Goal: Task Accomplishment & Management: Complete application form

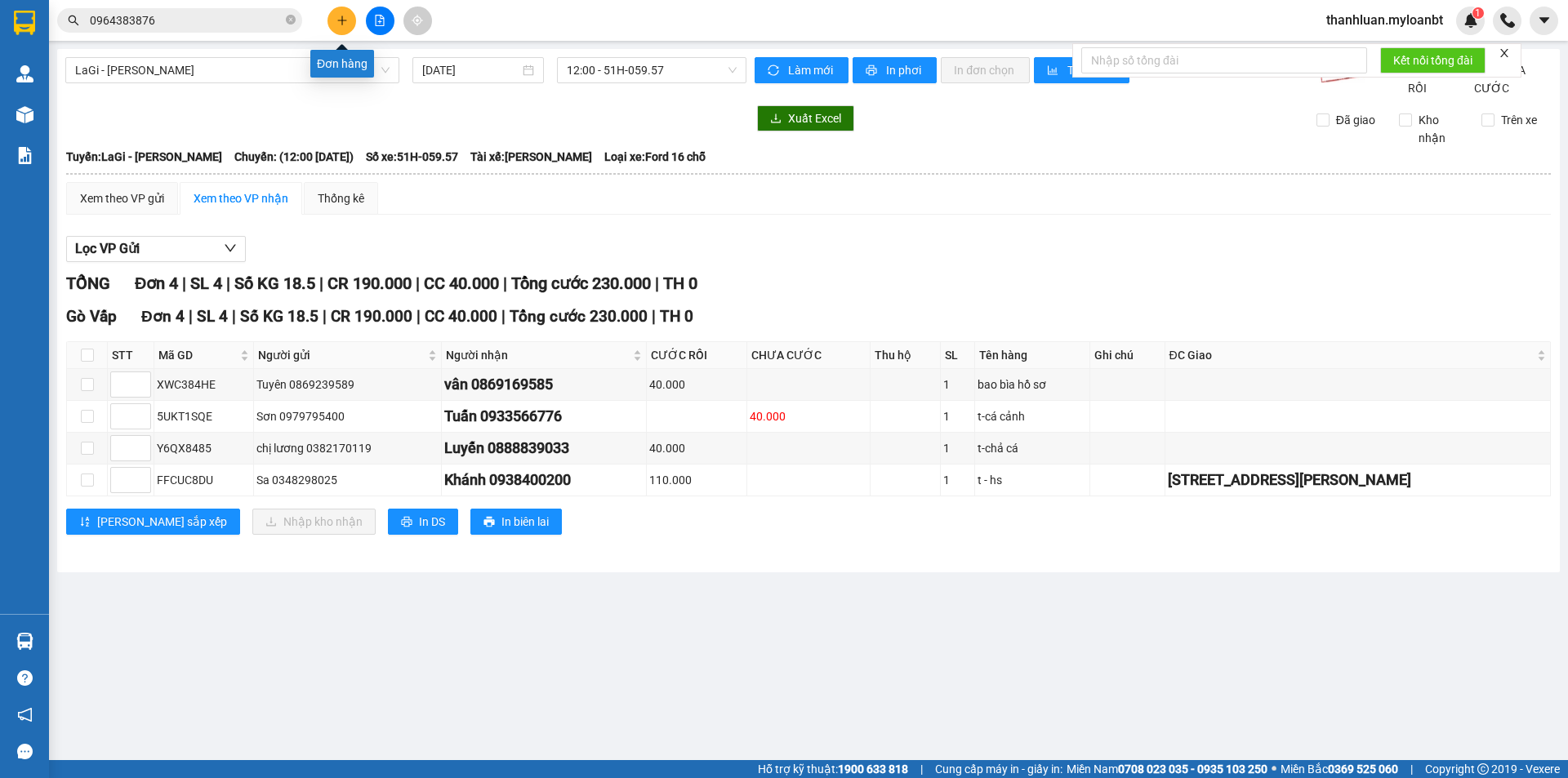
click at [333, 13] on button at bounding box center [342, 21] width 29 height 29
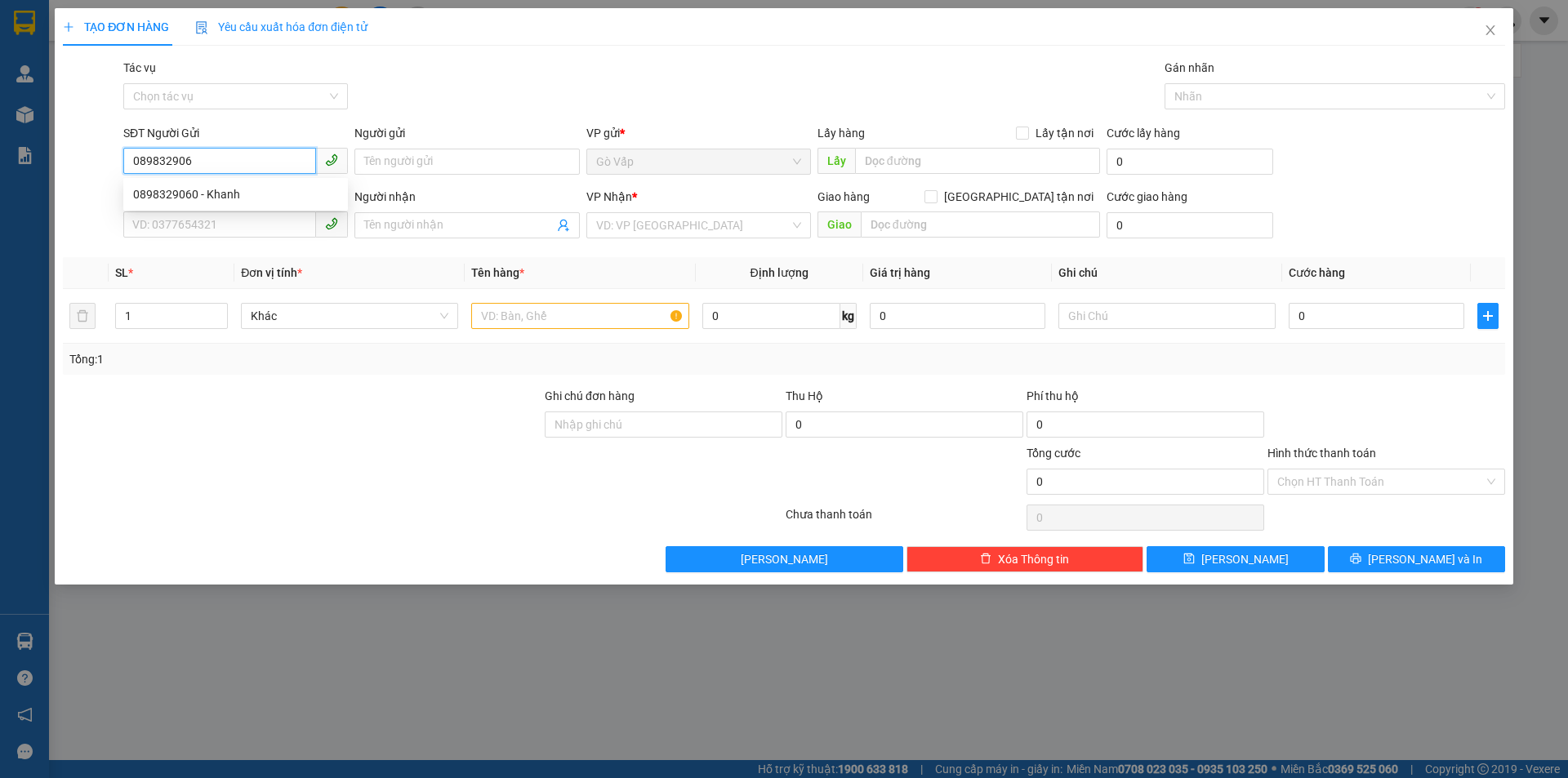
type input "0898329060"
click at [228, 200] on div "0898329060 - Khanh" at bounding box center [235, 194] width 205 height 18
type input "Khanh"
type input "0589309598"
type input "Trang"
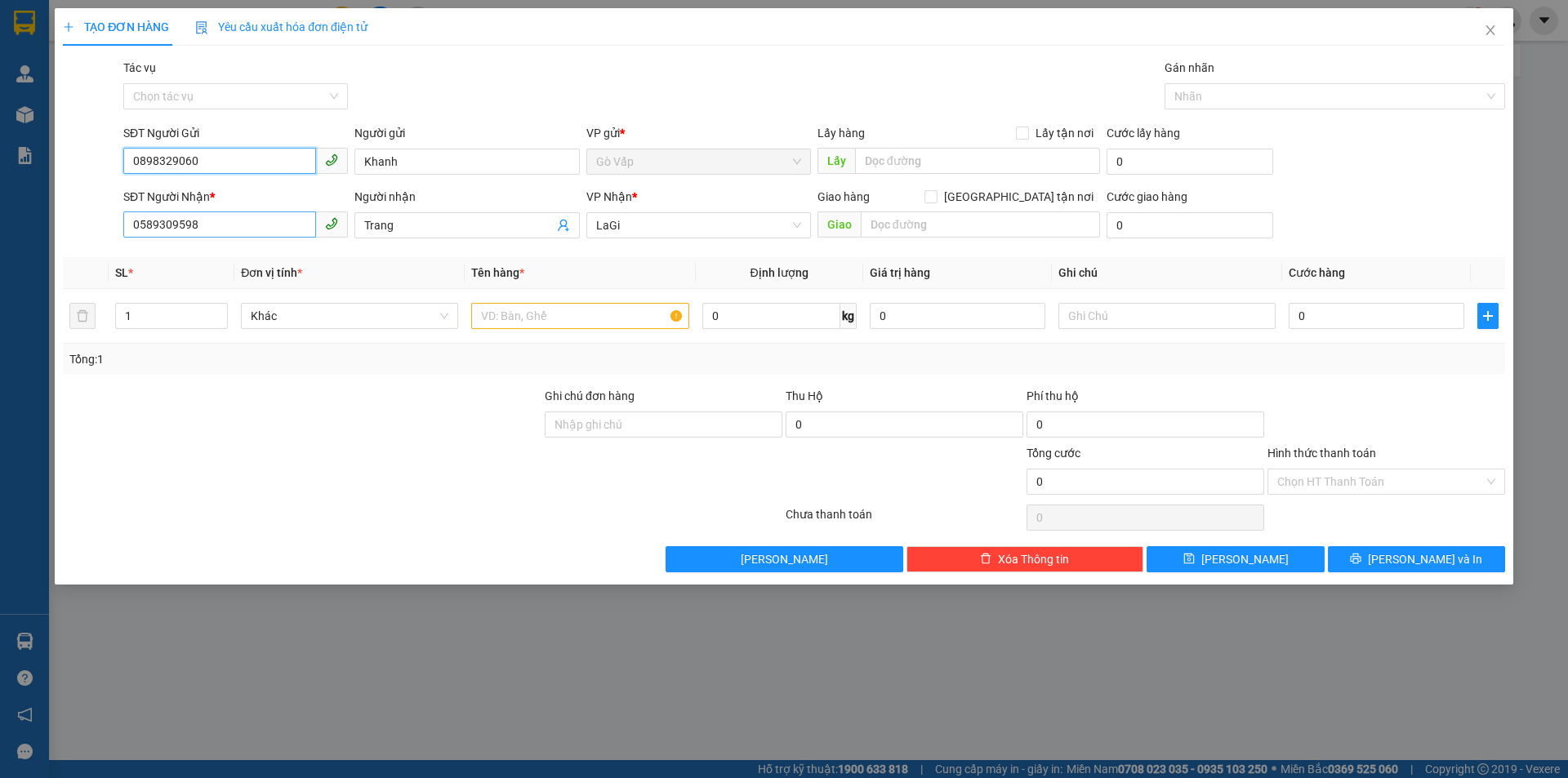
type input "0898329060"
click at [277, 231] on input "0589309598" at bounding box center [219, 224] width 193 height 26
type input "0379396730"
click at [490, 220] on input "Trang" at bounding box center [458, 225] width 189 height 18
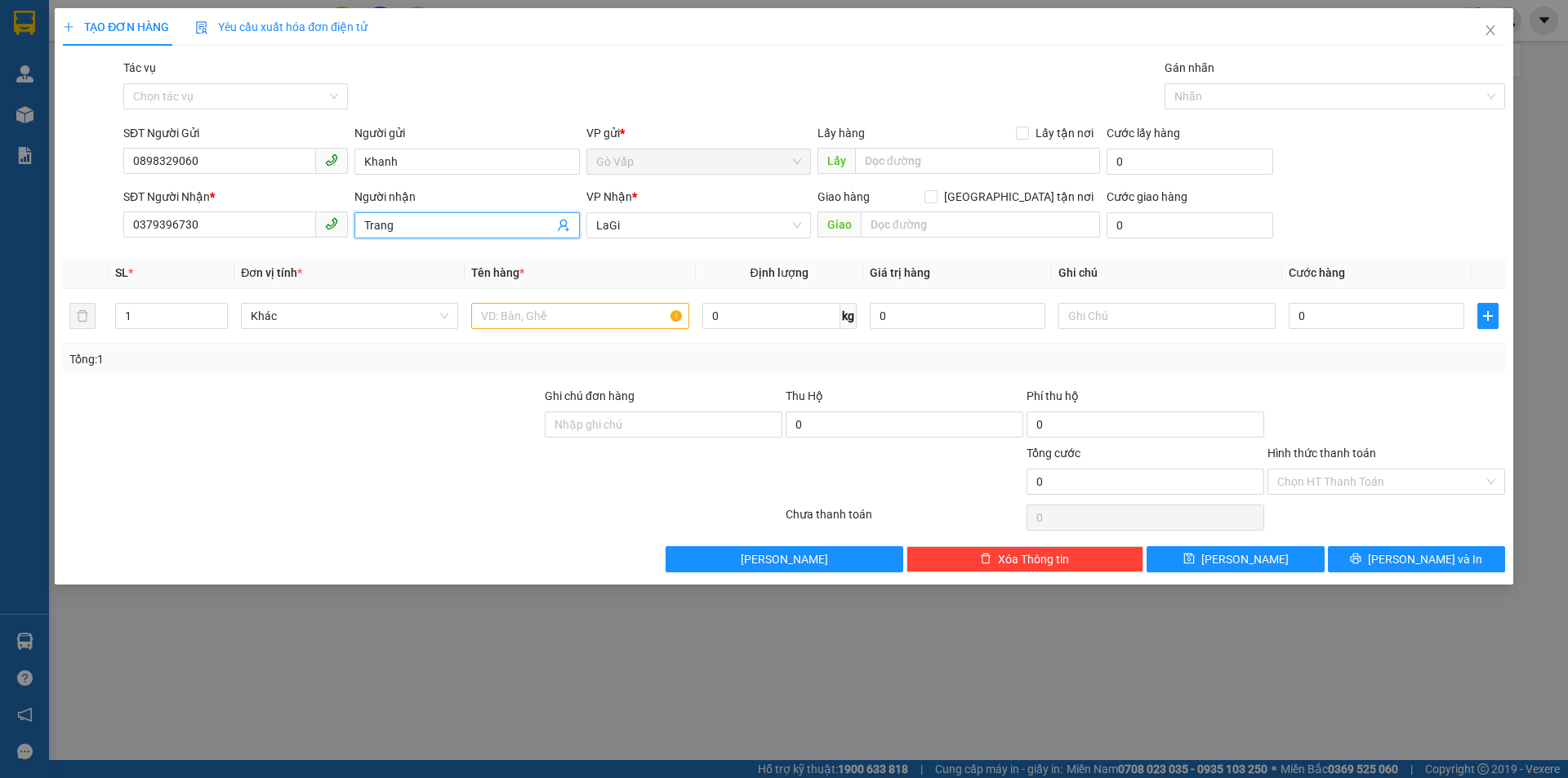
click at [488, 221] on input "Trang" at bounding box center [458, 225] width 189 height 18
click at [483, 223] on input "Trang" at bounding box center [458, 225] width 189 height 18
type input "tuấb"
click at [553, 312] on input "text" at bounding box center [579, 316] width 217 height 26
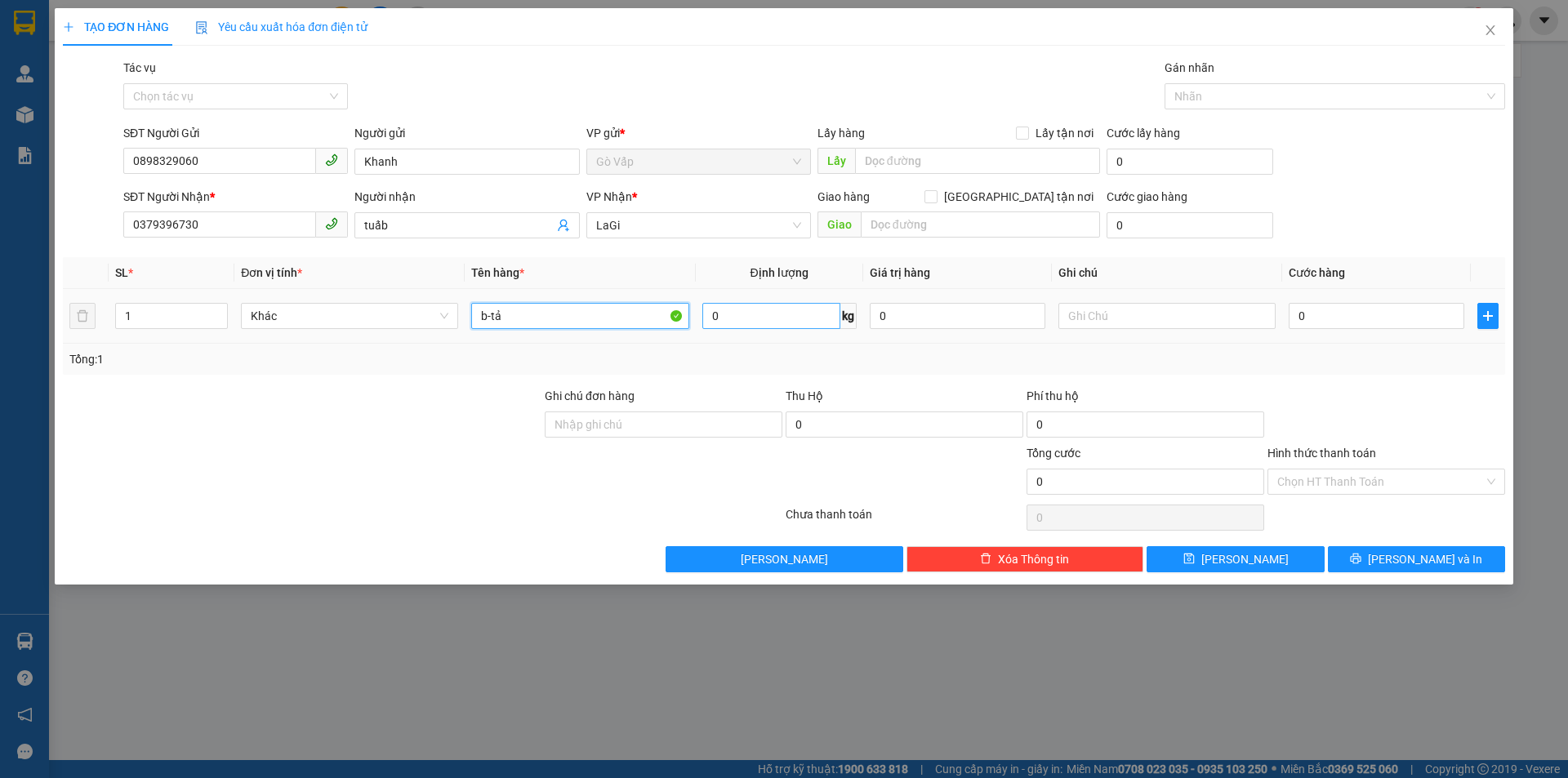
type input "b-tả"
click at [780, 313] on input "0" at bounding box center [771, 316] width 138 height 26
type input "6"
click at [1341, 316] on input "0" at bounding box center [1376, 316] width 175 height 26
type input "5"
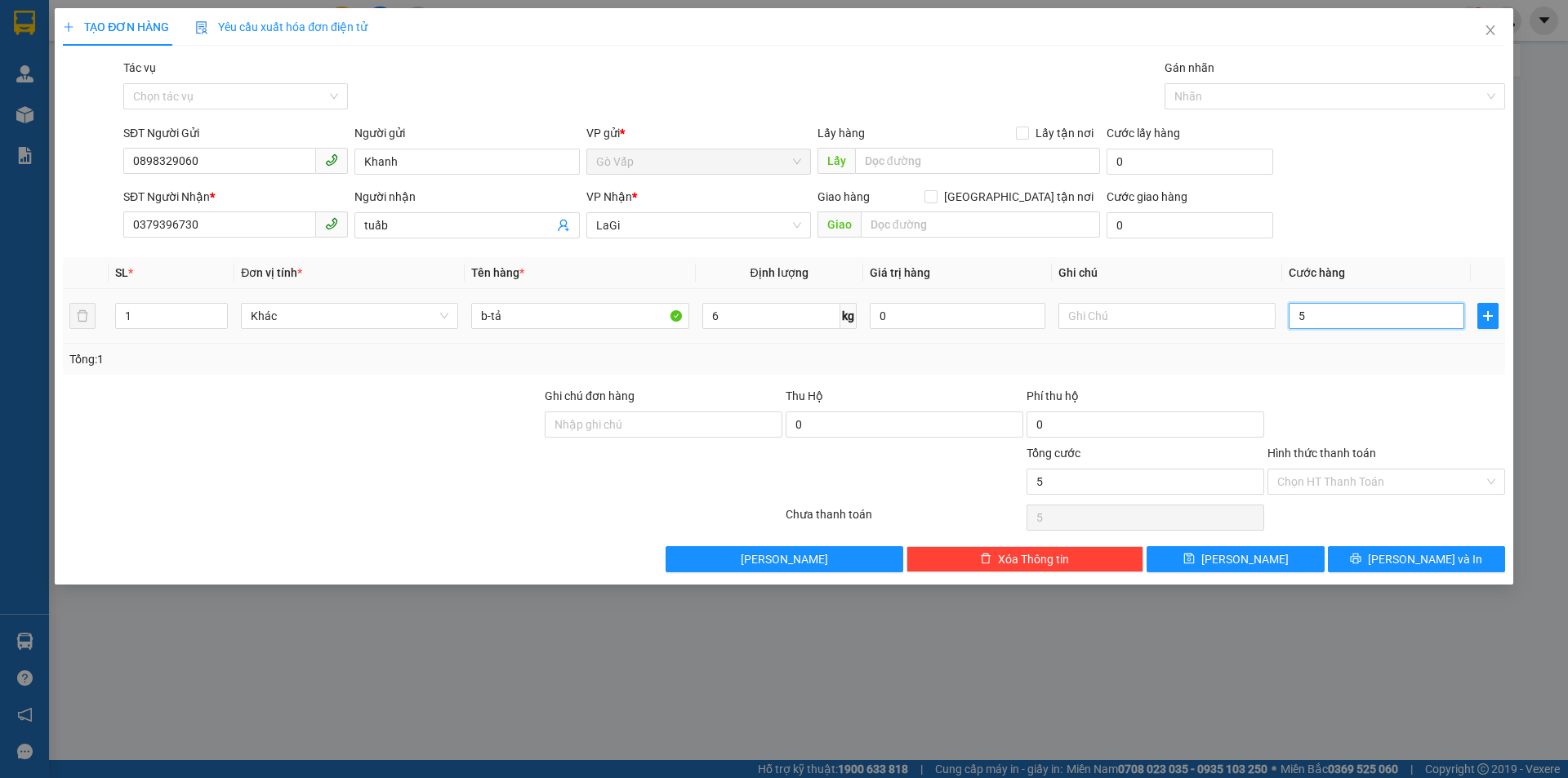
type input "5"
type input "50"
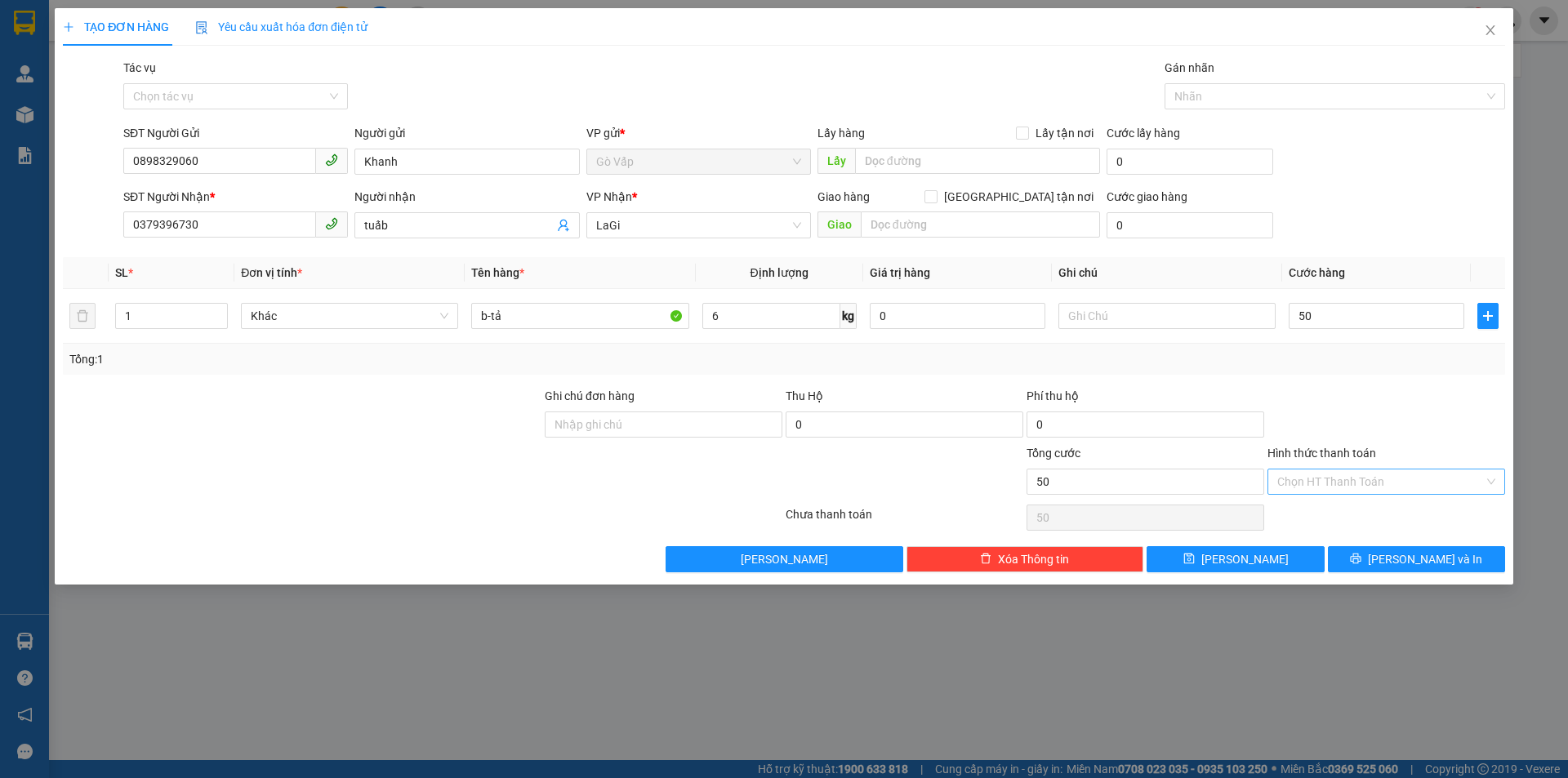
type input "50.000"
click at [1370, 479] on input "Hình thức thanh toán" at bounding box center [1379, 482] width 206 height 24
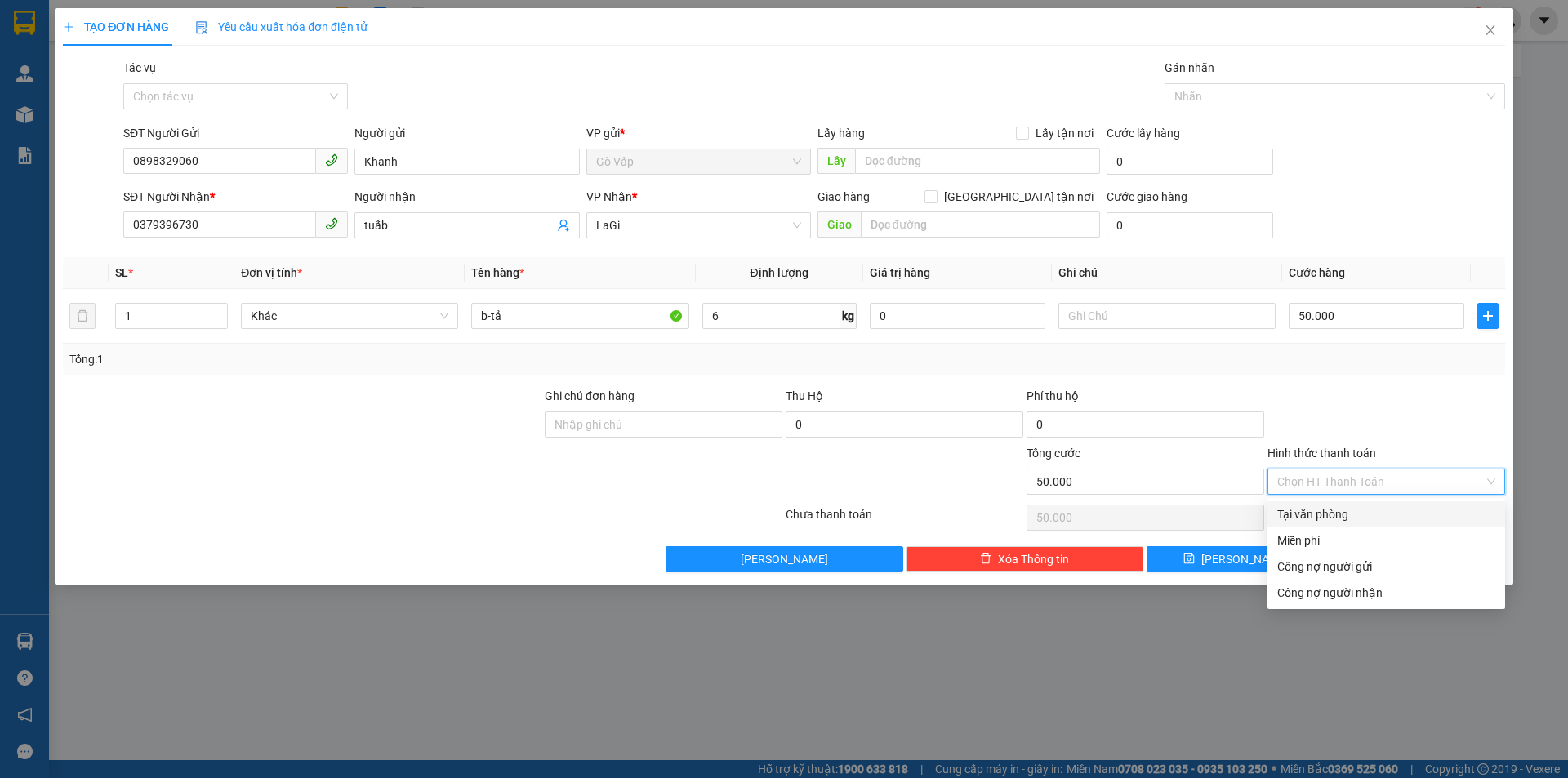
click at [1382, 509] on div "Tại văn phòng" at bounding box center [1385, 514] width 218 height 18
type input "0"
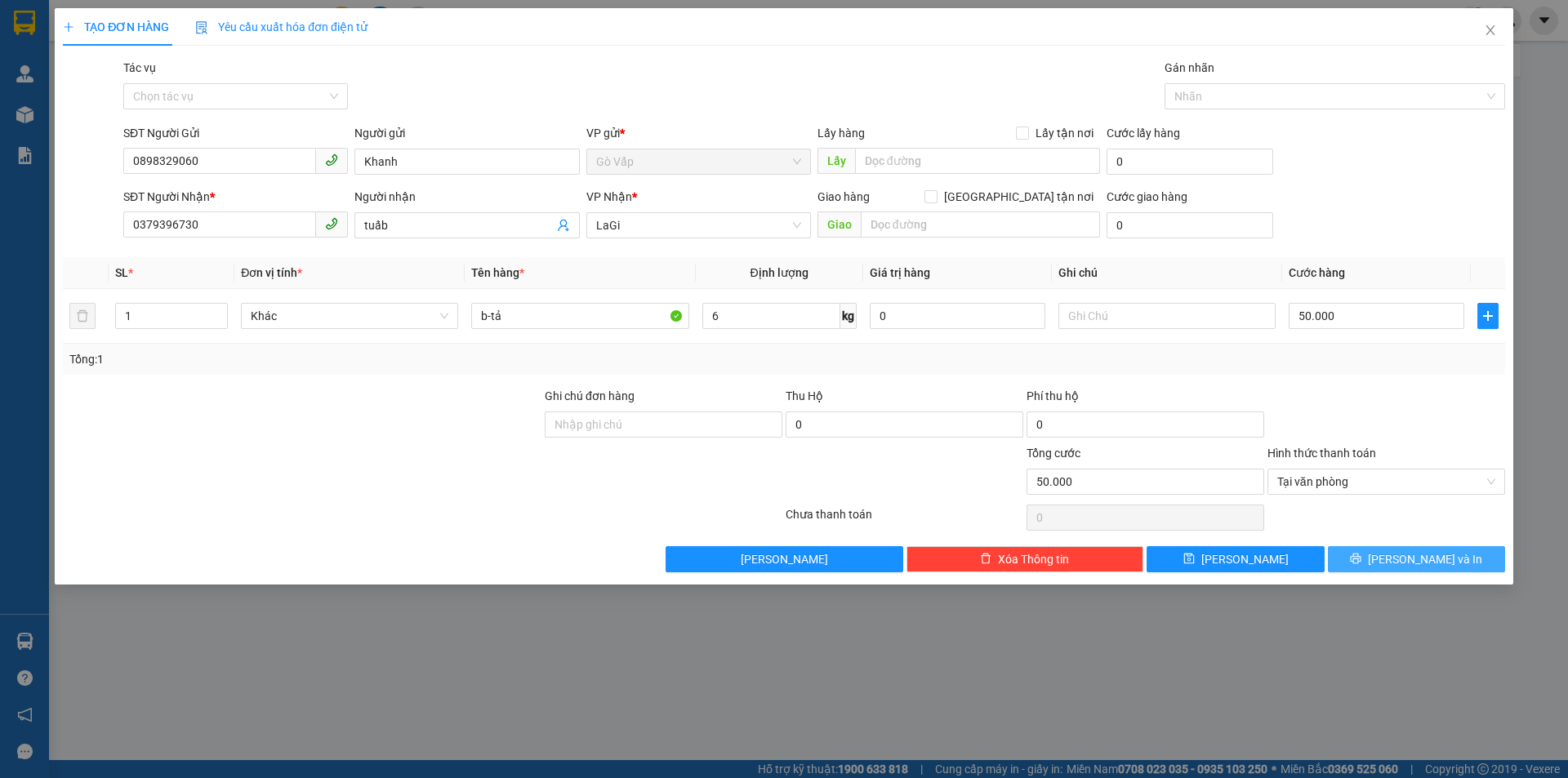
click at [1416, 566] on span "[PERSON_NAME] và In" at bounding box center [1425, 559] width 115 height 18
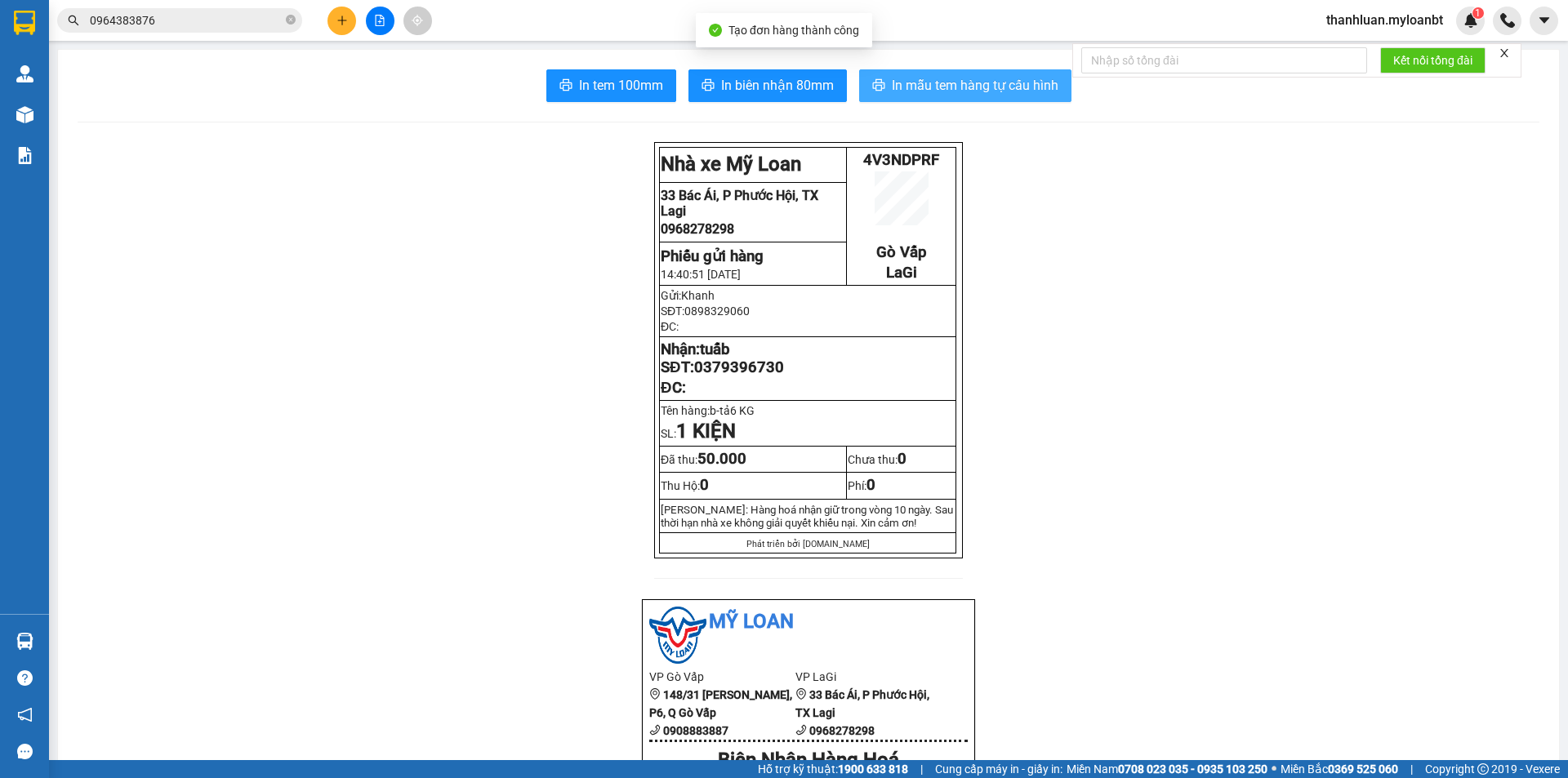
click at [905, 77] on span "In mẫu tem hàng tự cấu hình" at bounding box center [975, 85] width 167 height 20
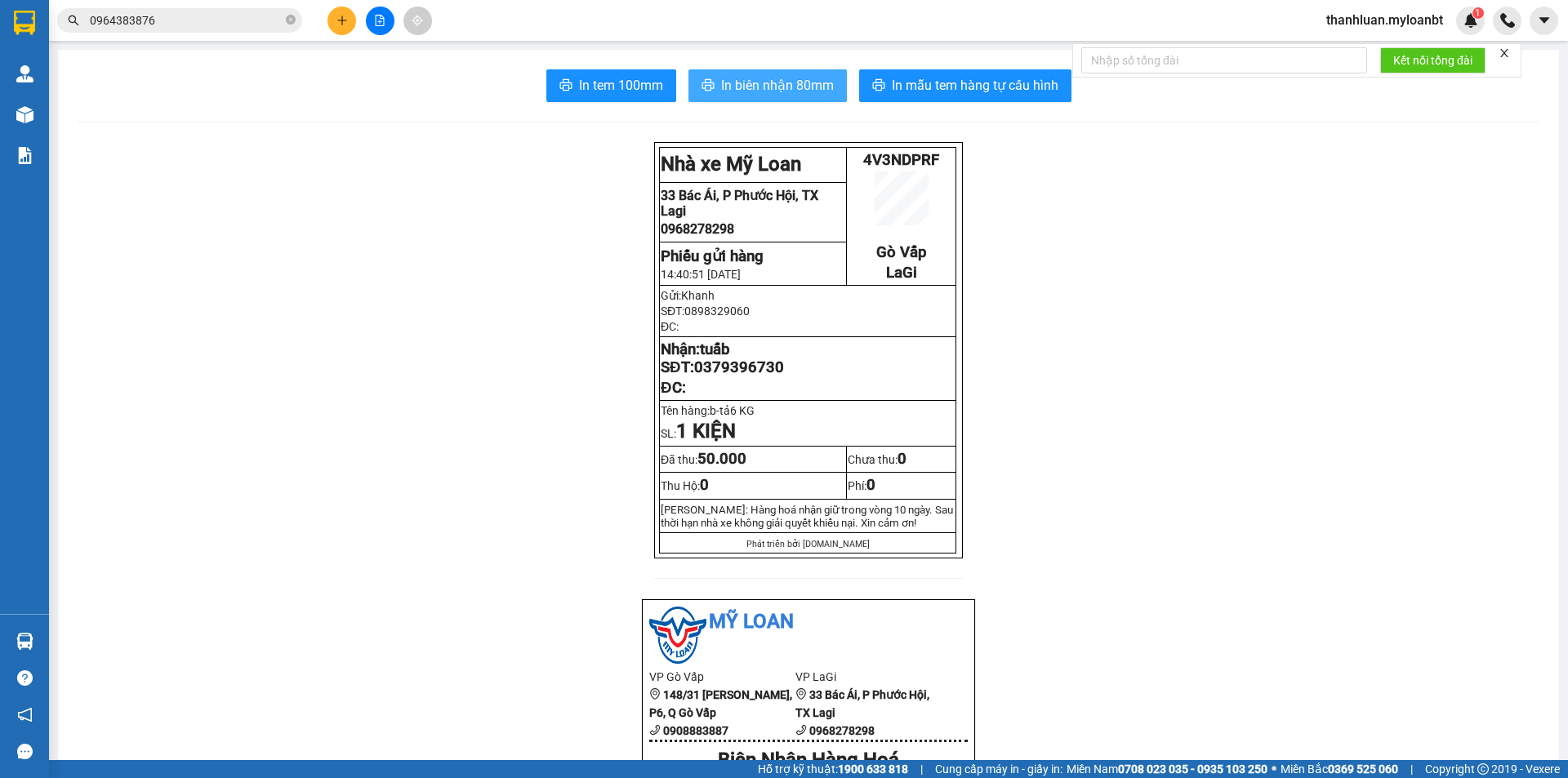
click at [765, 78] on span "In biên nhận 80mm" at bounding box center [777, 85] width 113 height 20
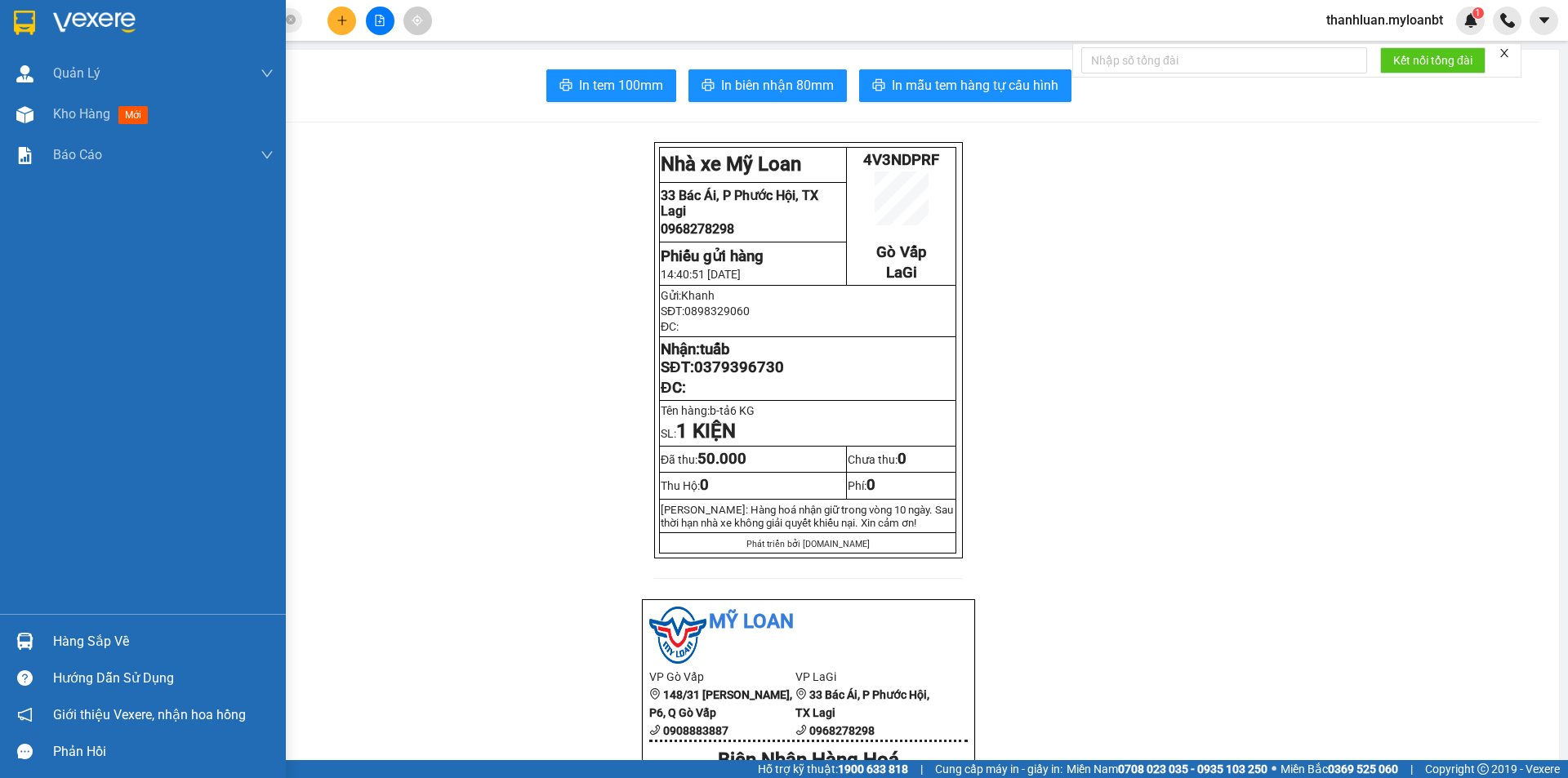
click at [24, 643] on img at bounding box center [24, 641] width 17 height 17
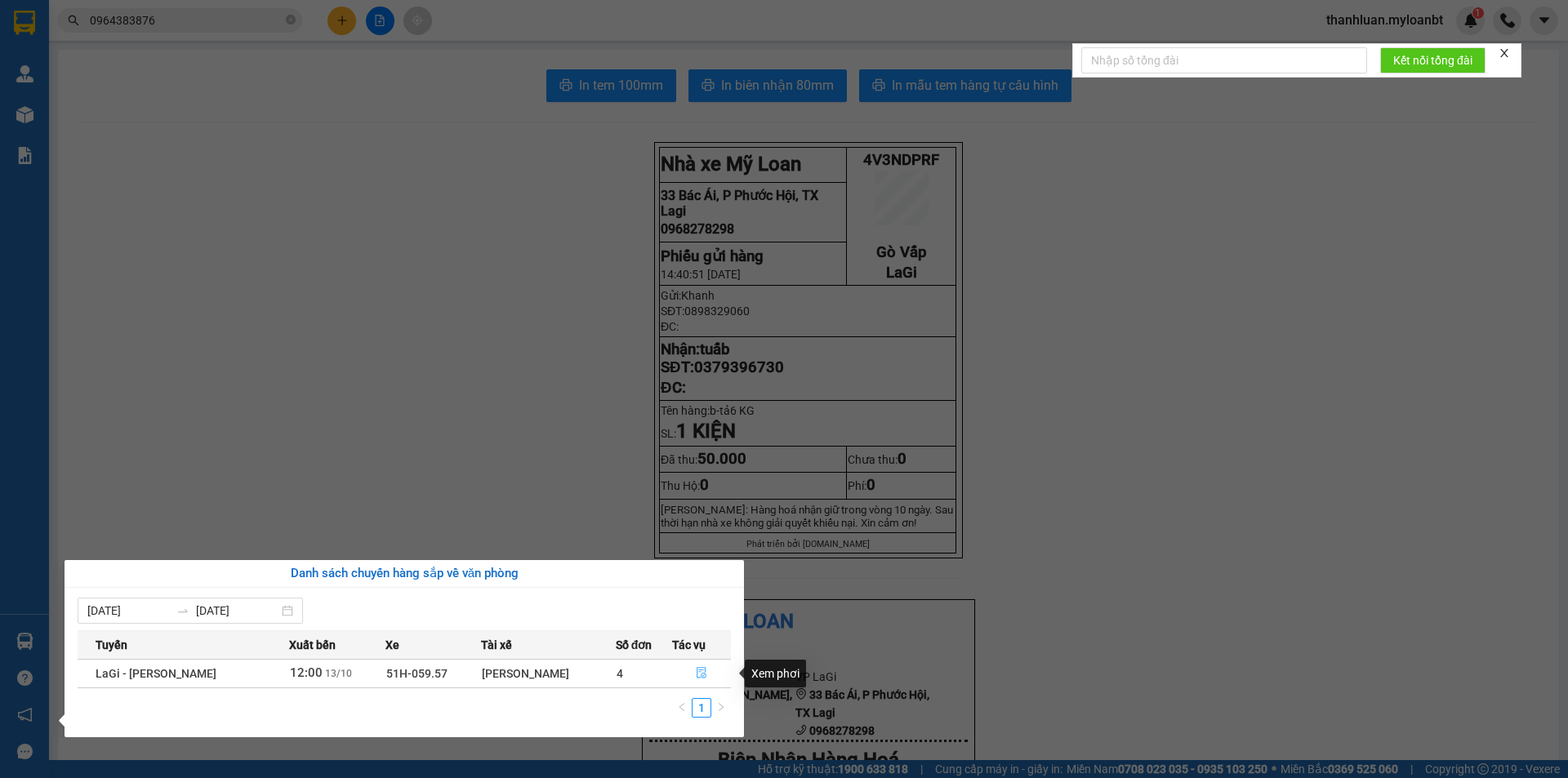
click at [698, 679] on icon "file-done" at bounding box center [701, 673] width 12 height 12
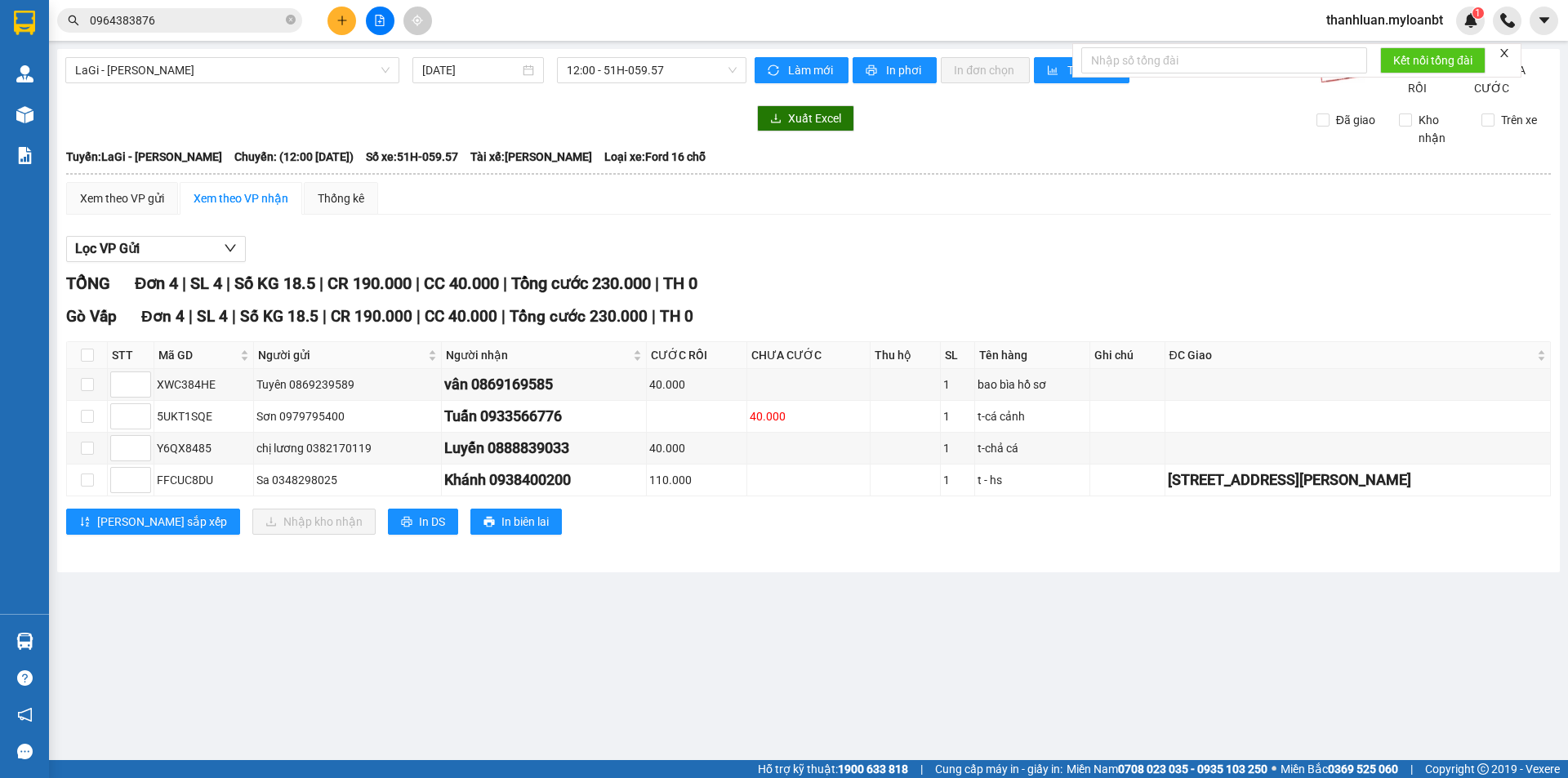
click at [98, 369] on th at bounding box center [88, 355] width 40 height 27
click at [88, 362] on input "checkbox" at bounding box center [88, 355] width 13 height 13
checkbox input "true"
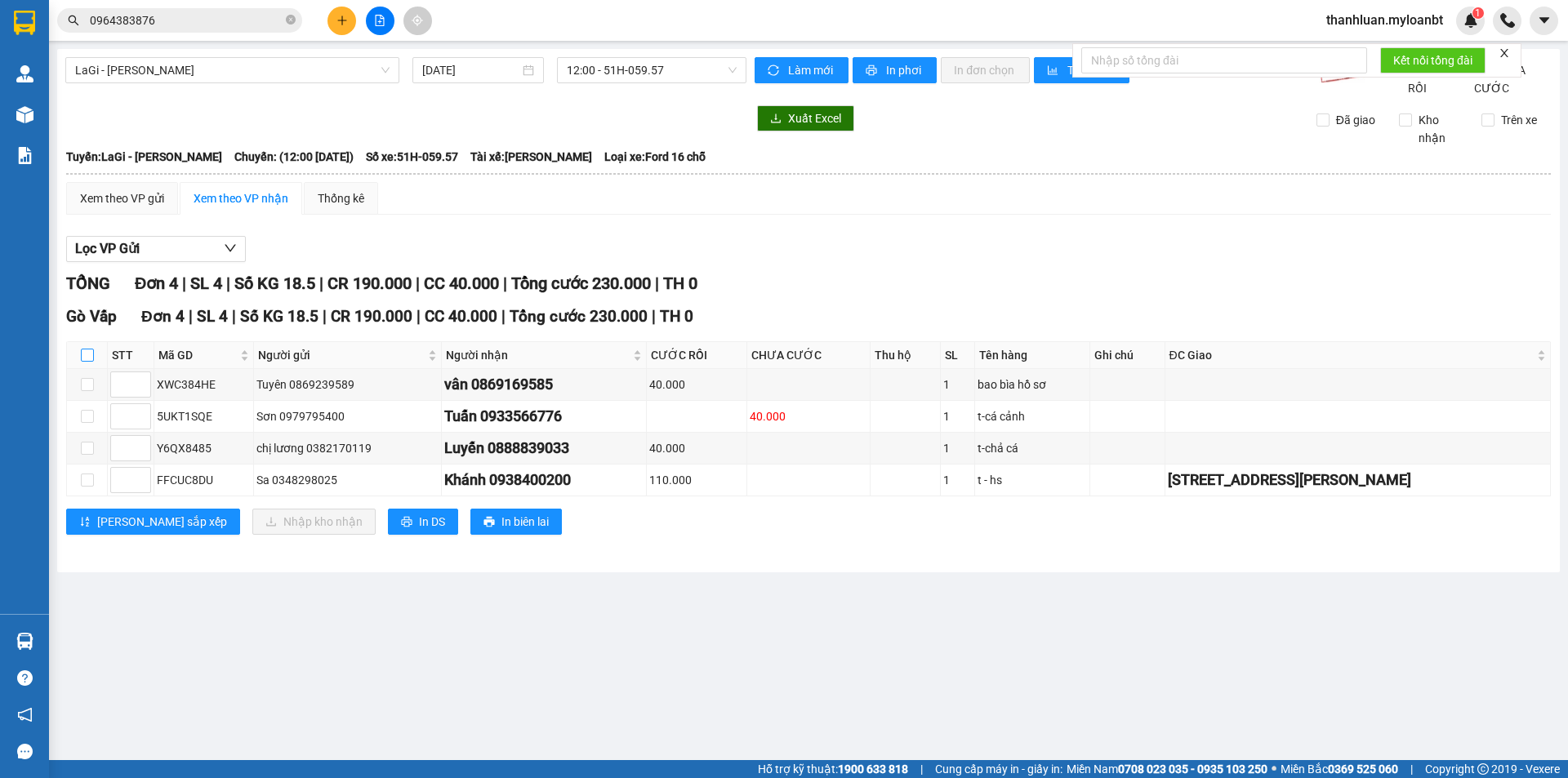
checkbox input "true"
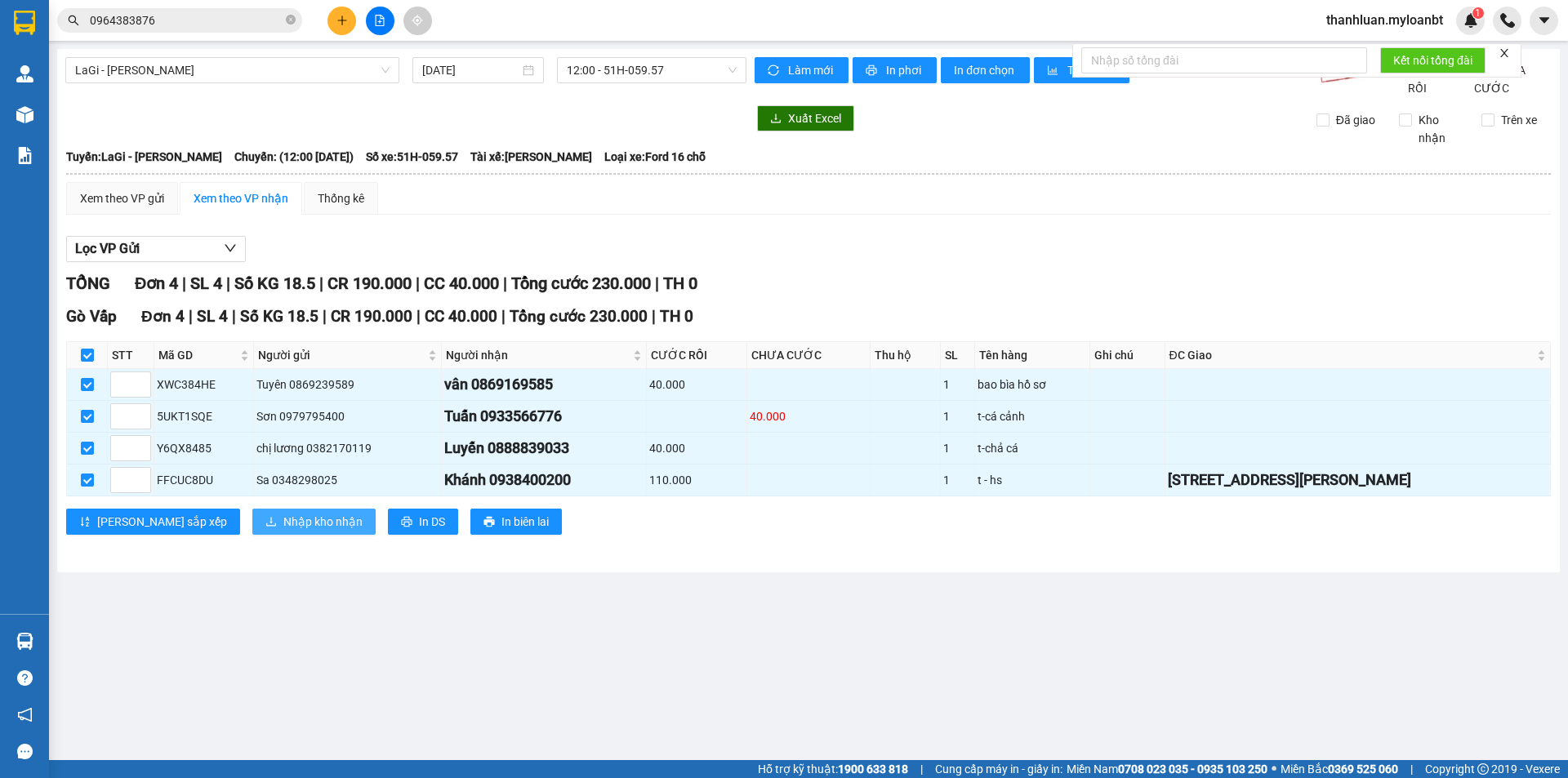
click at [283, 530] on span "Nhập kho nhận" at bounding box center [323, 521] width 79 height 18
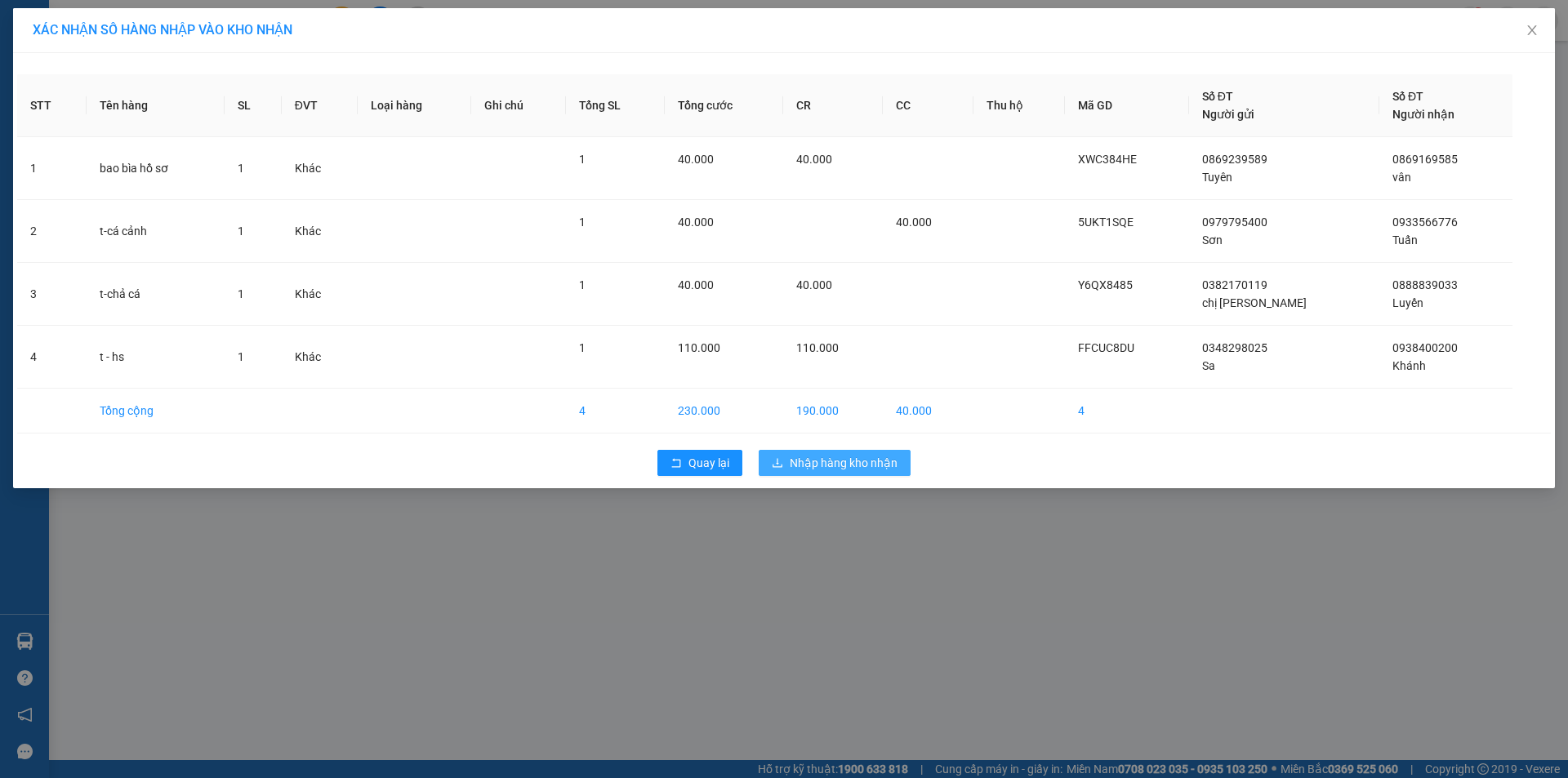
click at [819, 473] on button "Nhập hàng kho nhận" at bounding box center [835, 462] width 152 height 26
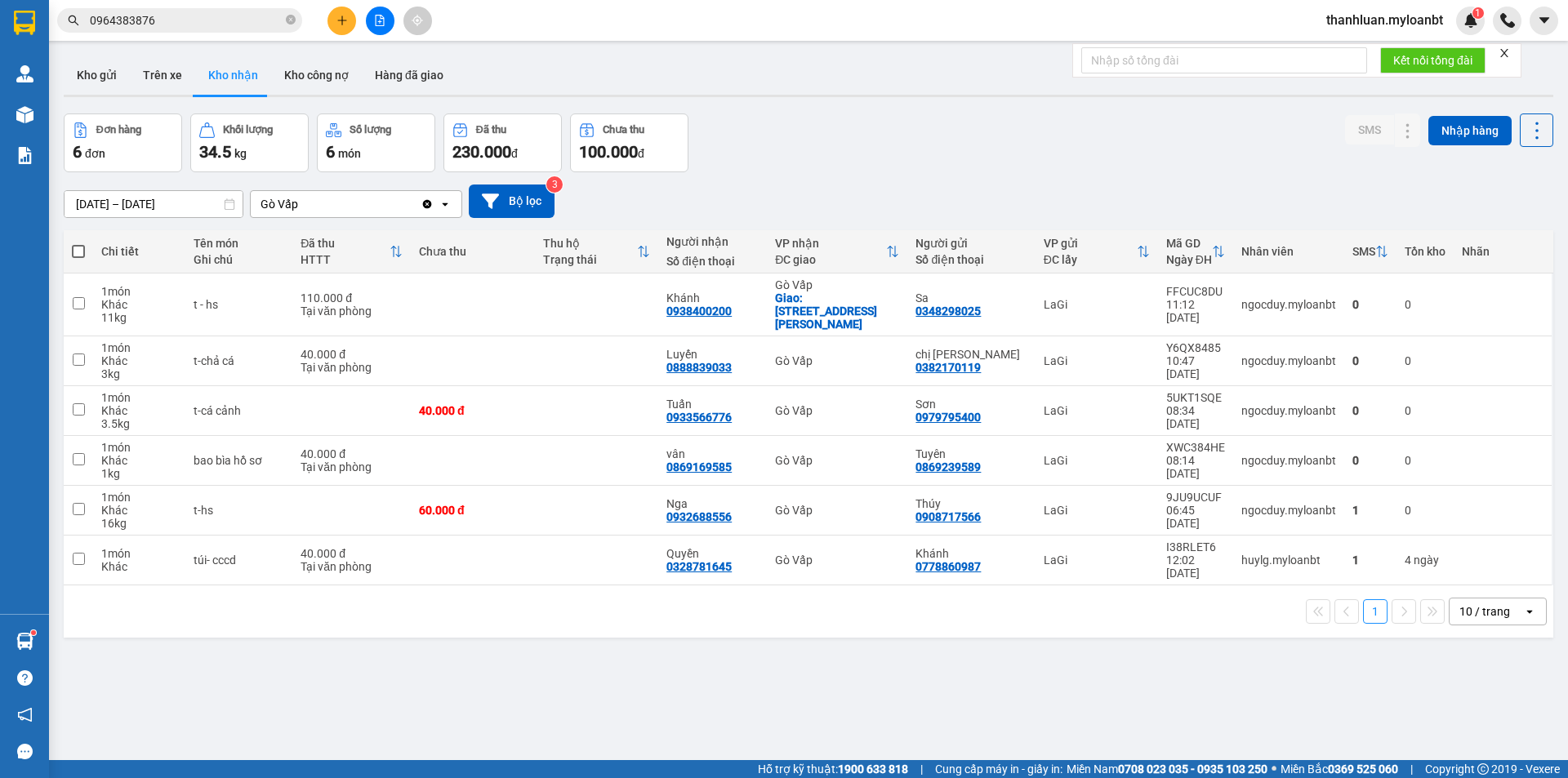
click at [201, 27] on input "0964383876" at bounding box center [186, 20] width 193 height 18
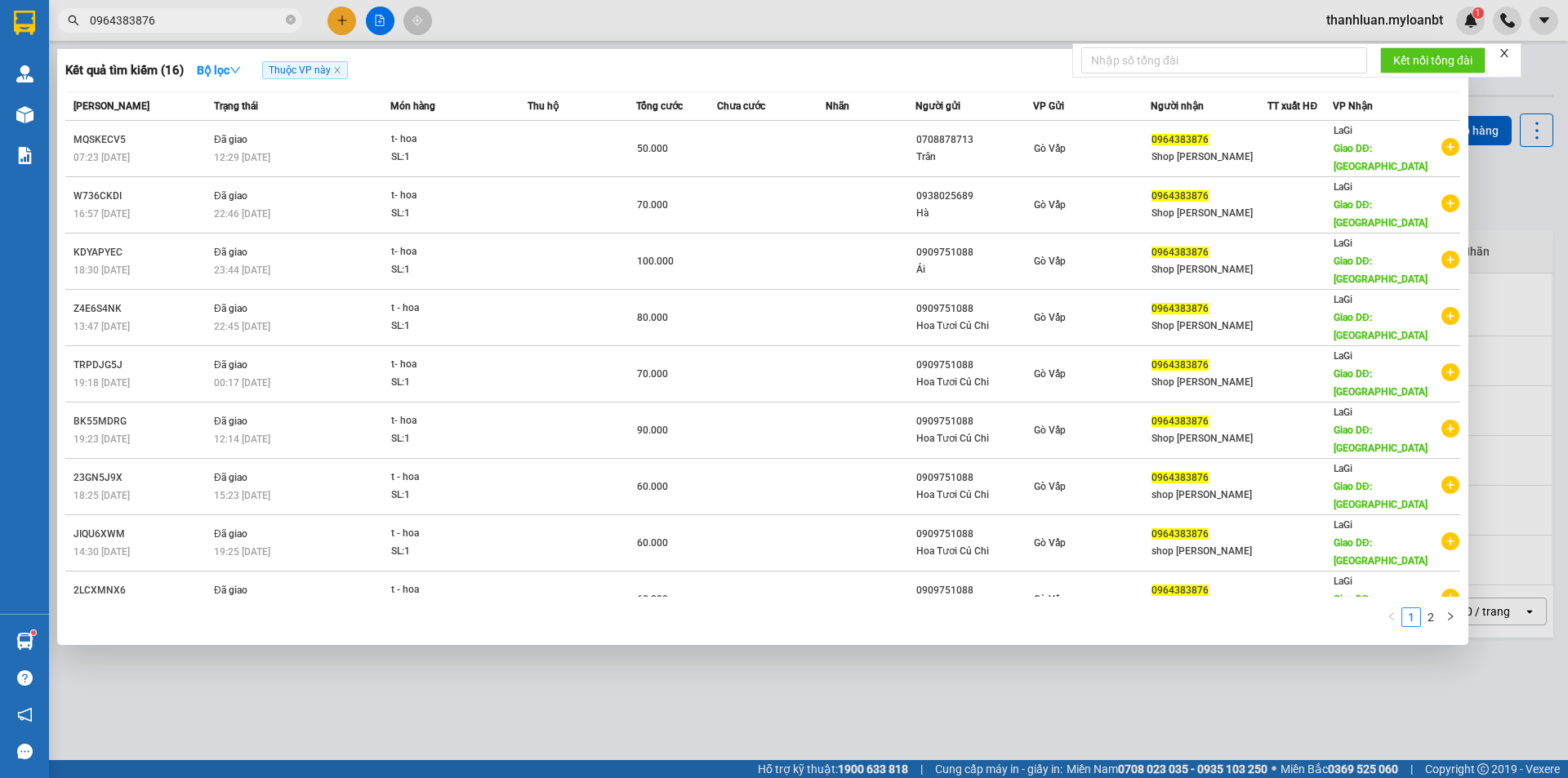
click at [201, 27] on input "0964383876" at bounding box center [186, 20] width 193 height 18
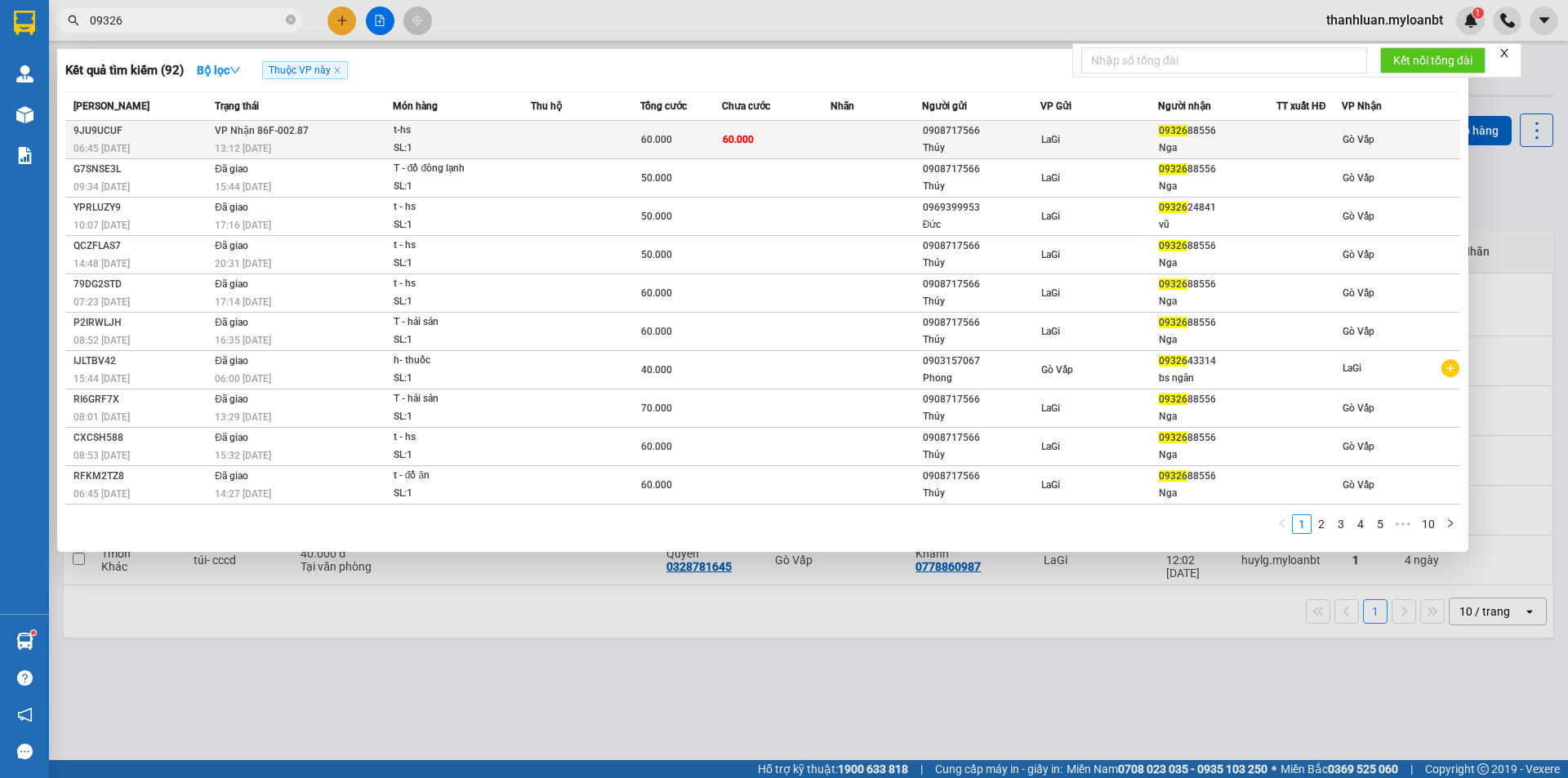
type input "09326"
click at [430, 127] on div "t-hs" at bounding box center [454, 130] width 122 height 18
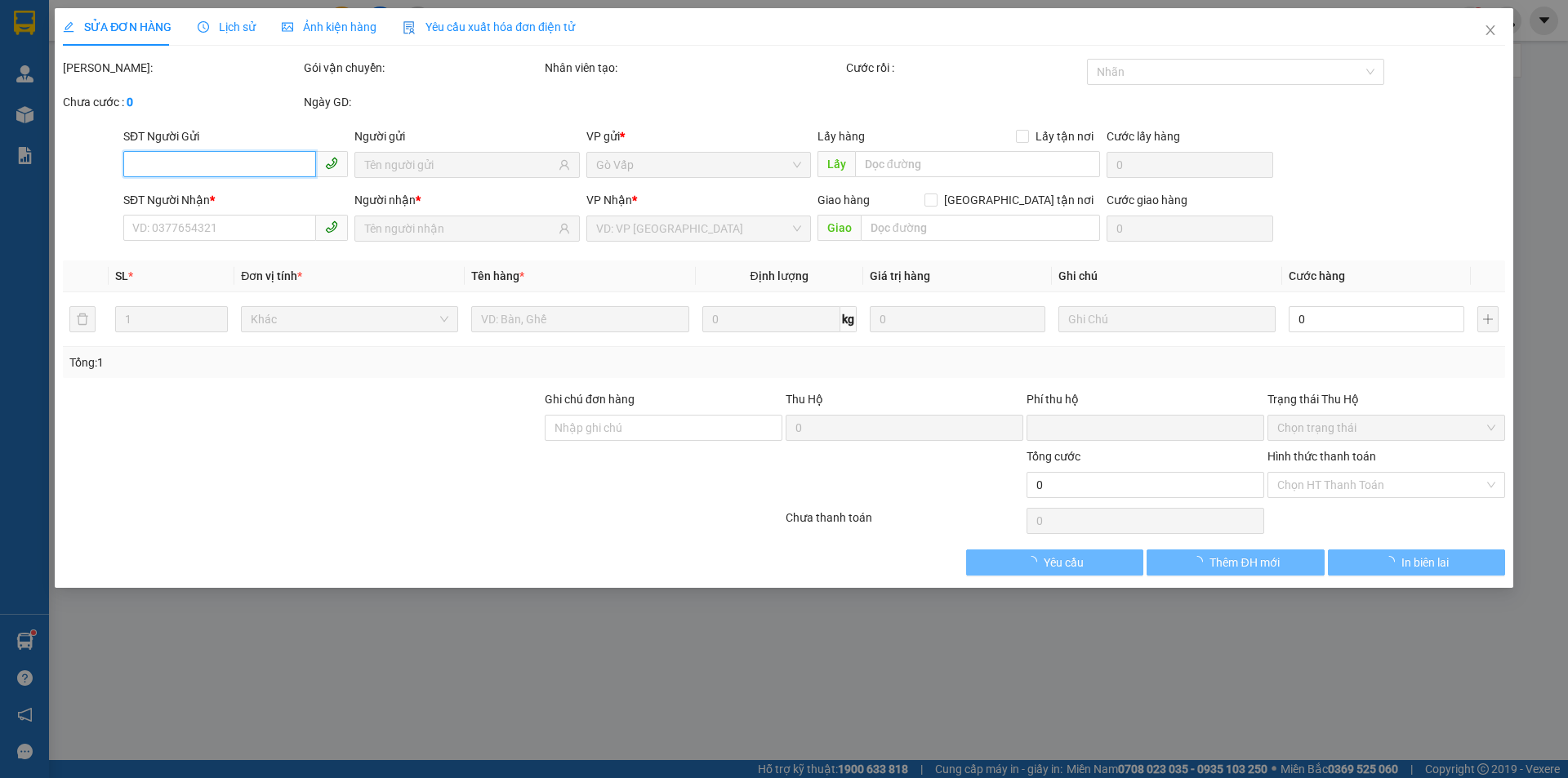
type input "0908717566"
type input "Thúy"
type input "0932688556"
type input "Nga"
type input "0"
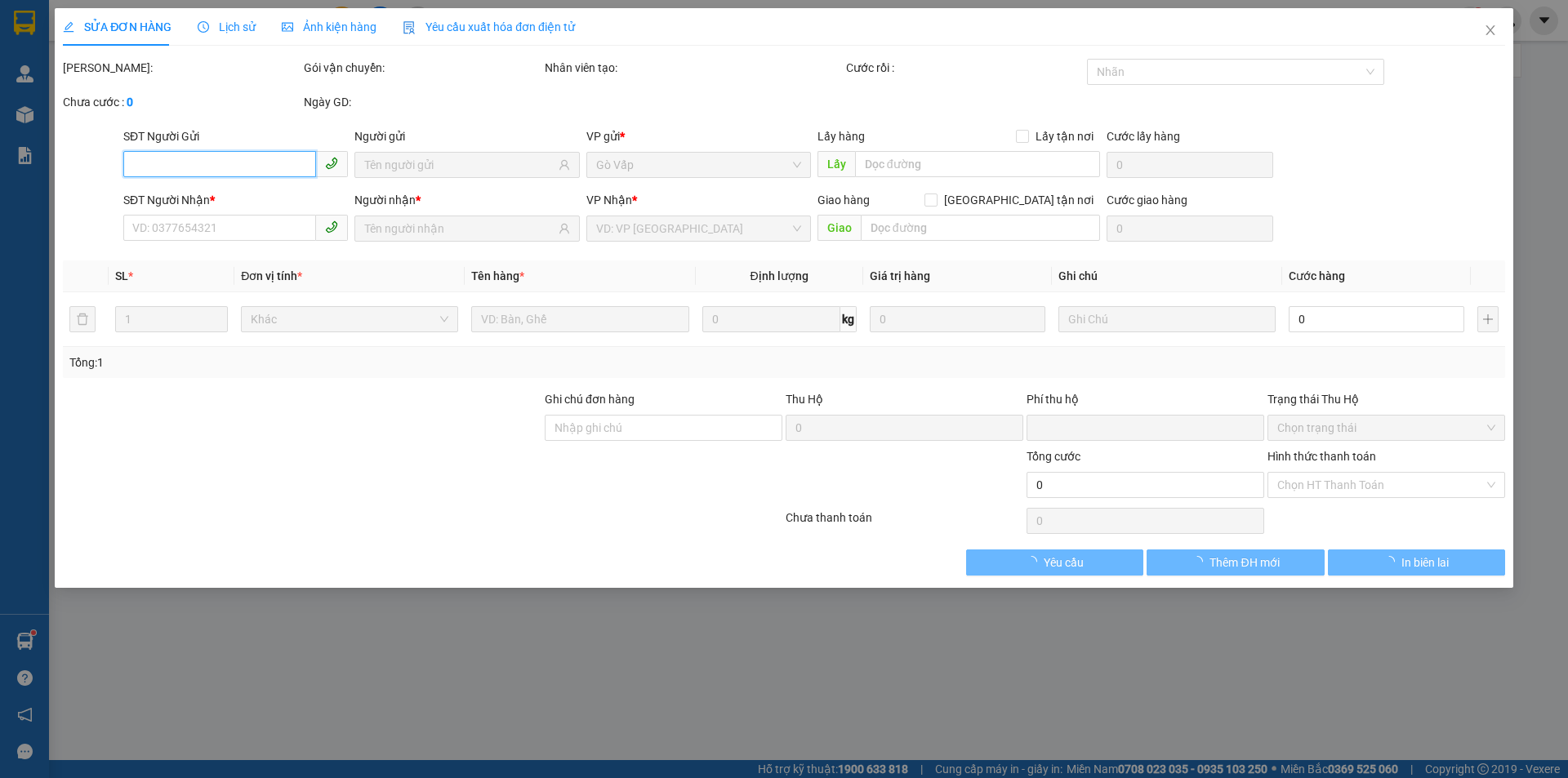
type input "60.000"
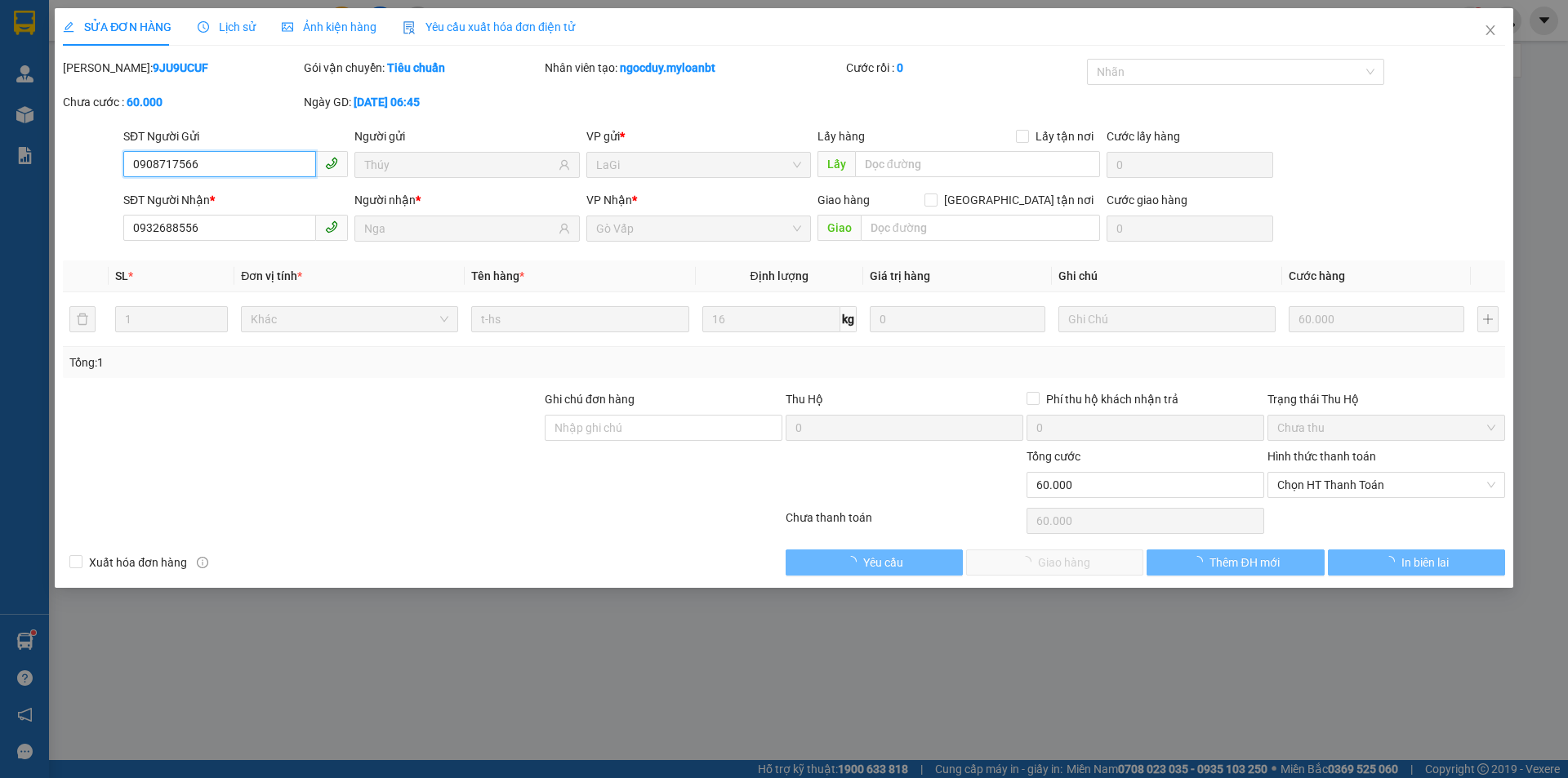
click at [1336, 482] on span "Chọn HT Thanh Toán" at bounding box center [1385, 484] width 218 height 24
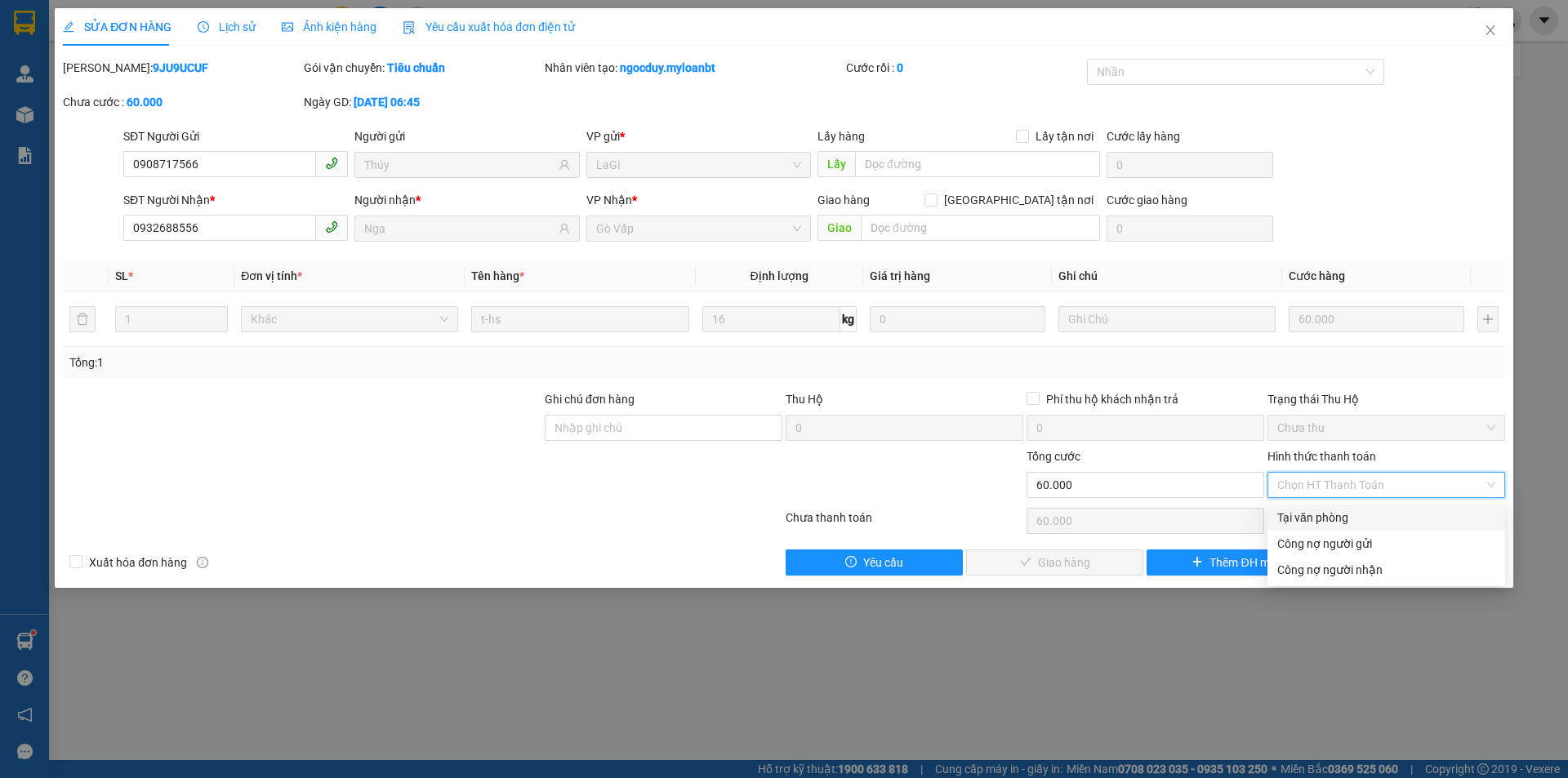
click at [1367, 520] on div "Tại văn phòng" at bounding box center [1385, 517] width 218 height 18
type input "0"
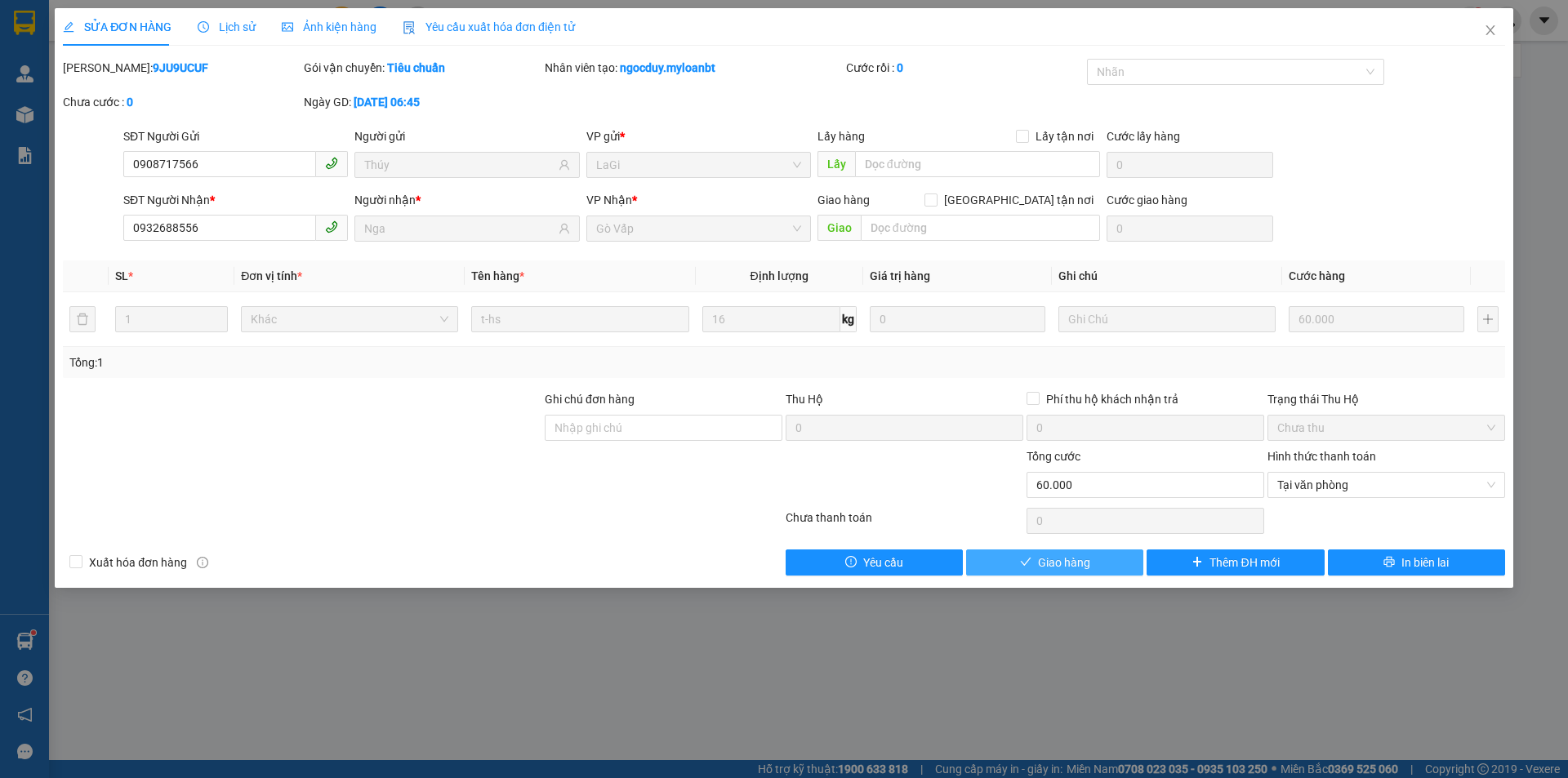
click at [1096, 565] on button "Giao hàng" at bounding box center [1054, 562] width 177 height 26
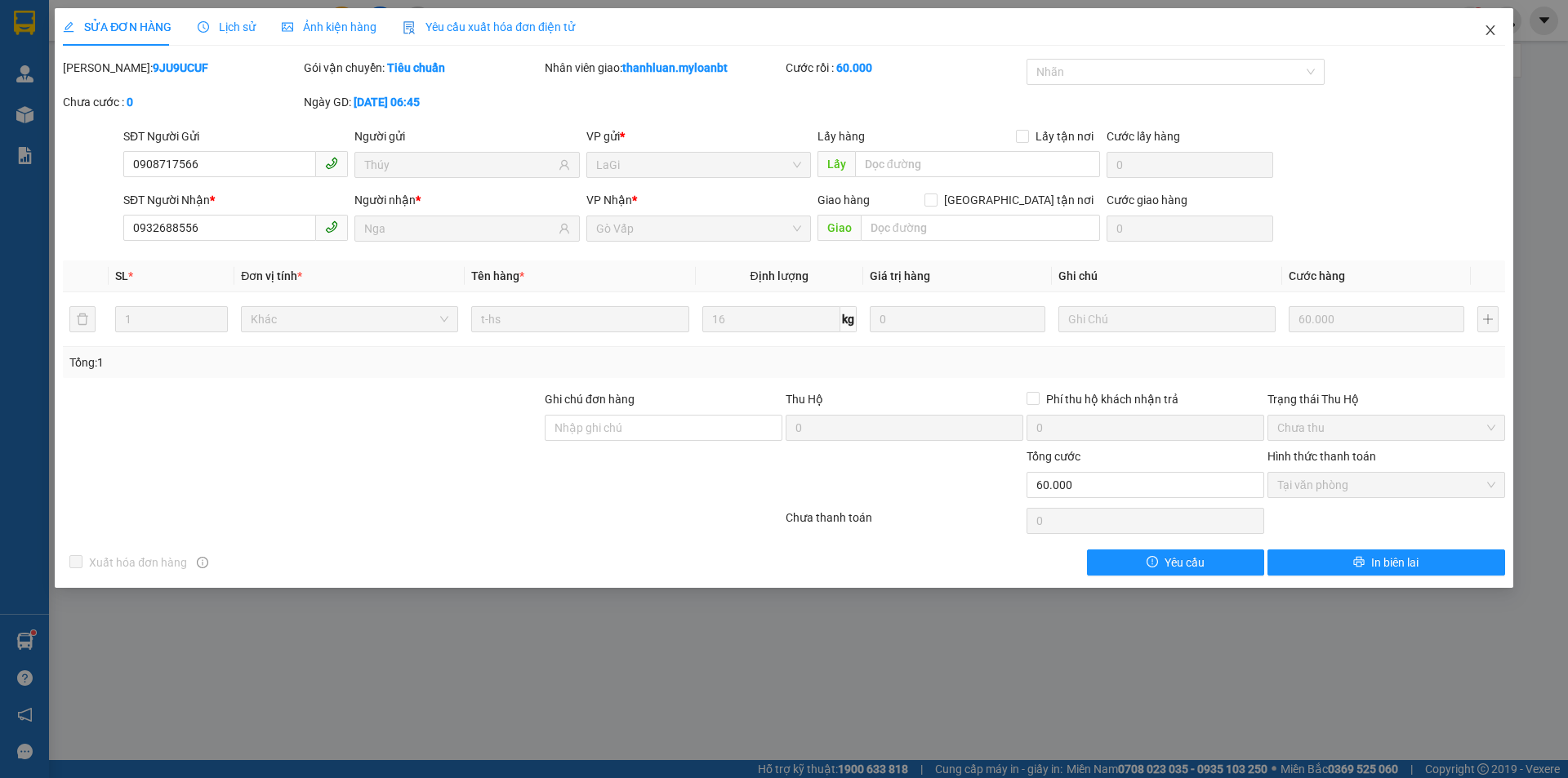
click at [1501, 26] on span "Close" at bounding box center [1490, 31] width 45 height 45
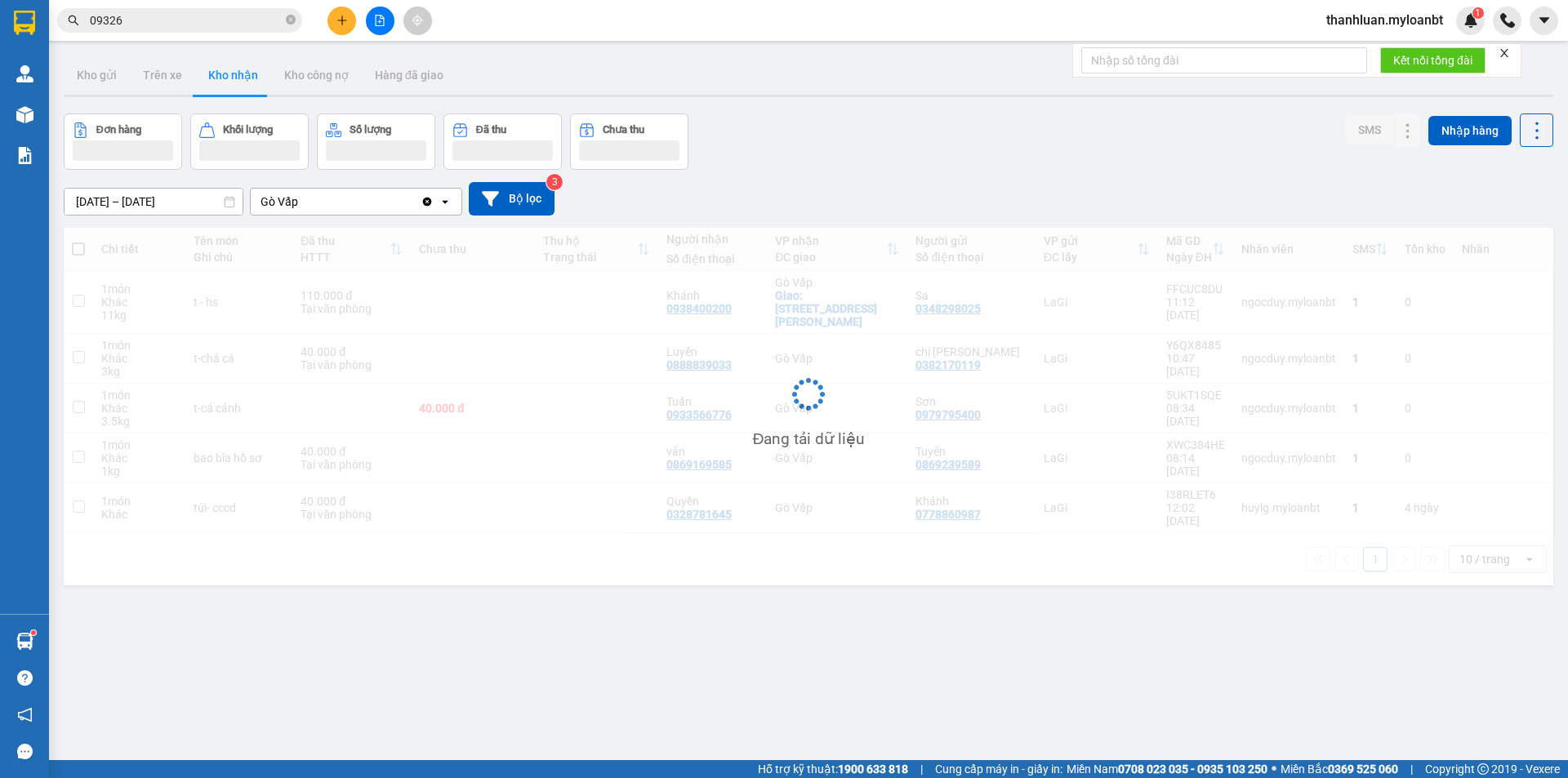
click at [346, 22] on icon "plus" at bounding box center [342, 20] width 12 height 12
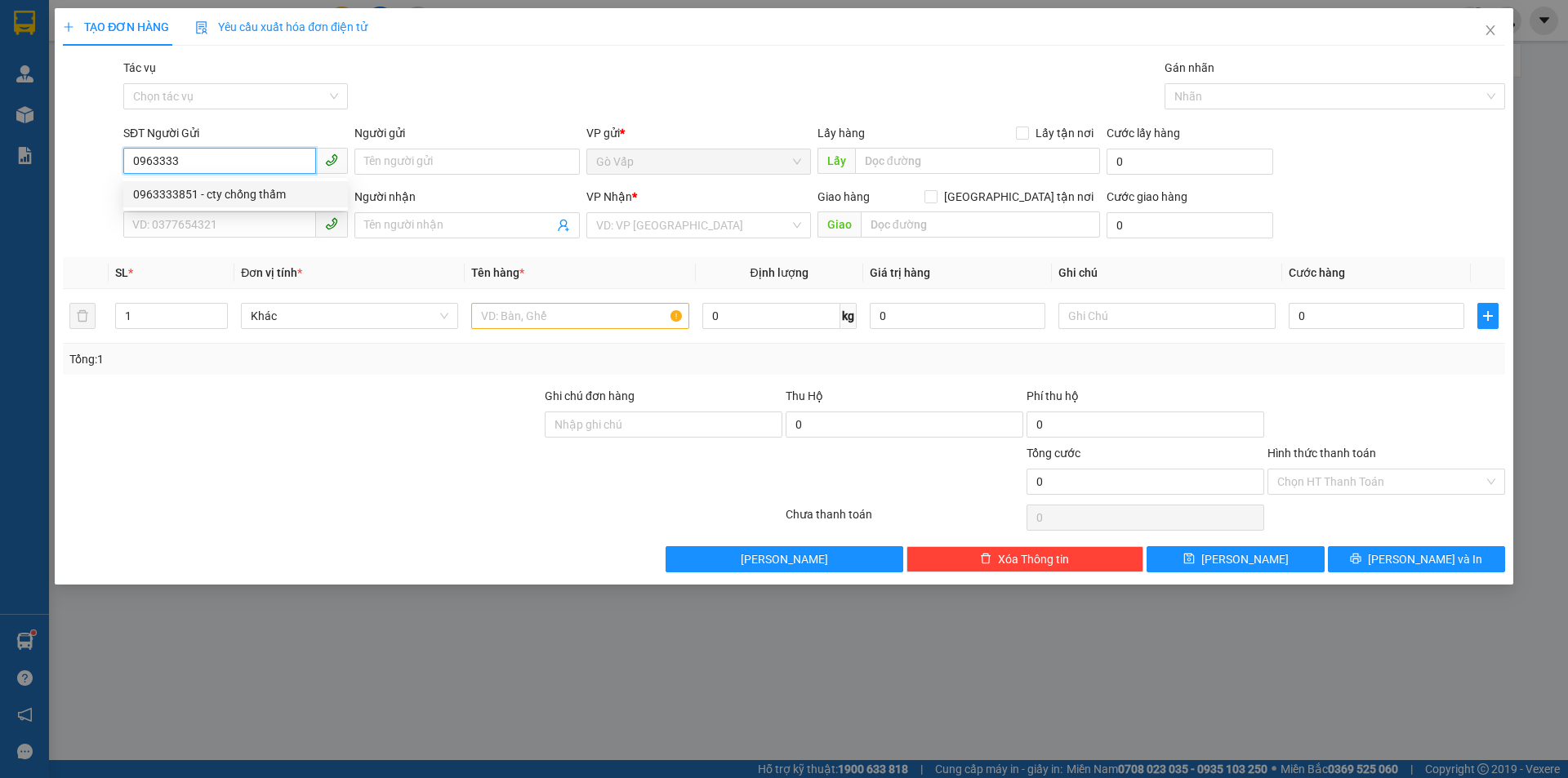
click at [260, 186] on div "0963333851 - cty chống thấm" at bounding box center [235, 194] width 205 height 18
type input "0963333851"
type input "cty chống thấm"
type input "0907370588"
type input "thiện"
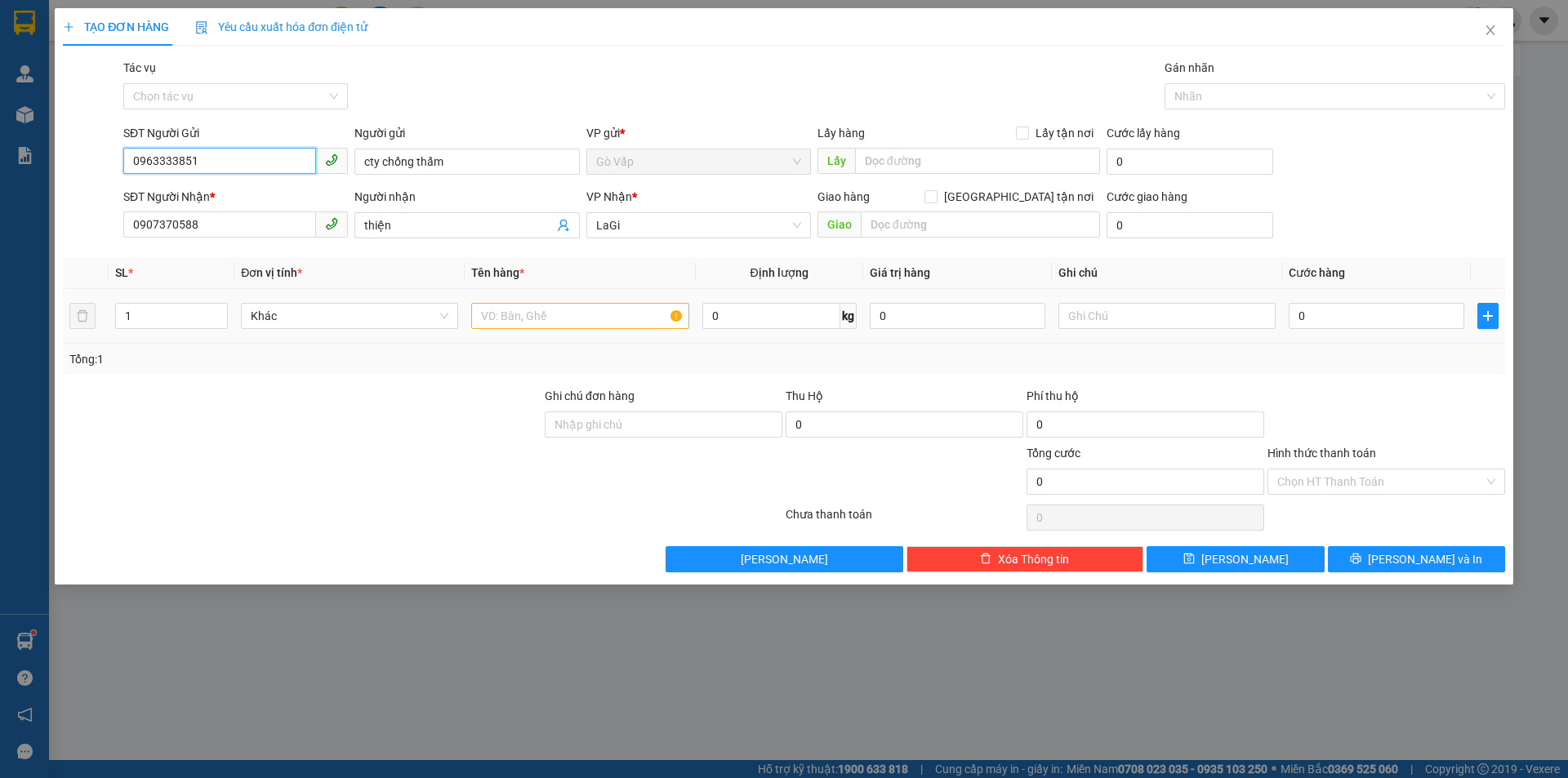
type input "0963333851"
click at [574, 318] on input "text" at bounding box center [579, 316] width 217 height 26
type input "cvaix"
click at [781, 305] on input "0" at bounding box center [771, 316] width 138 height 26
type input "16"
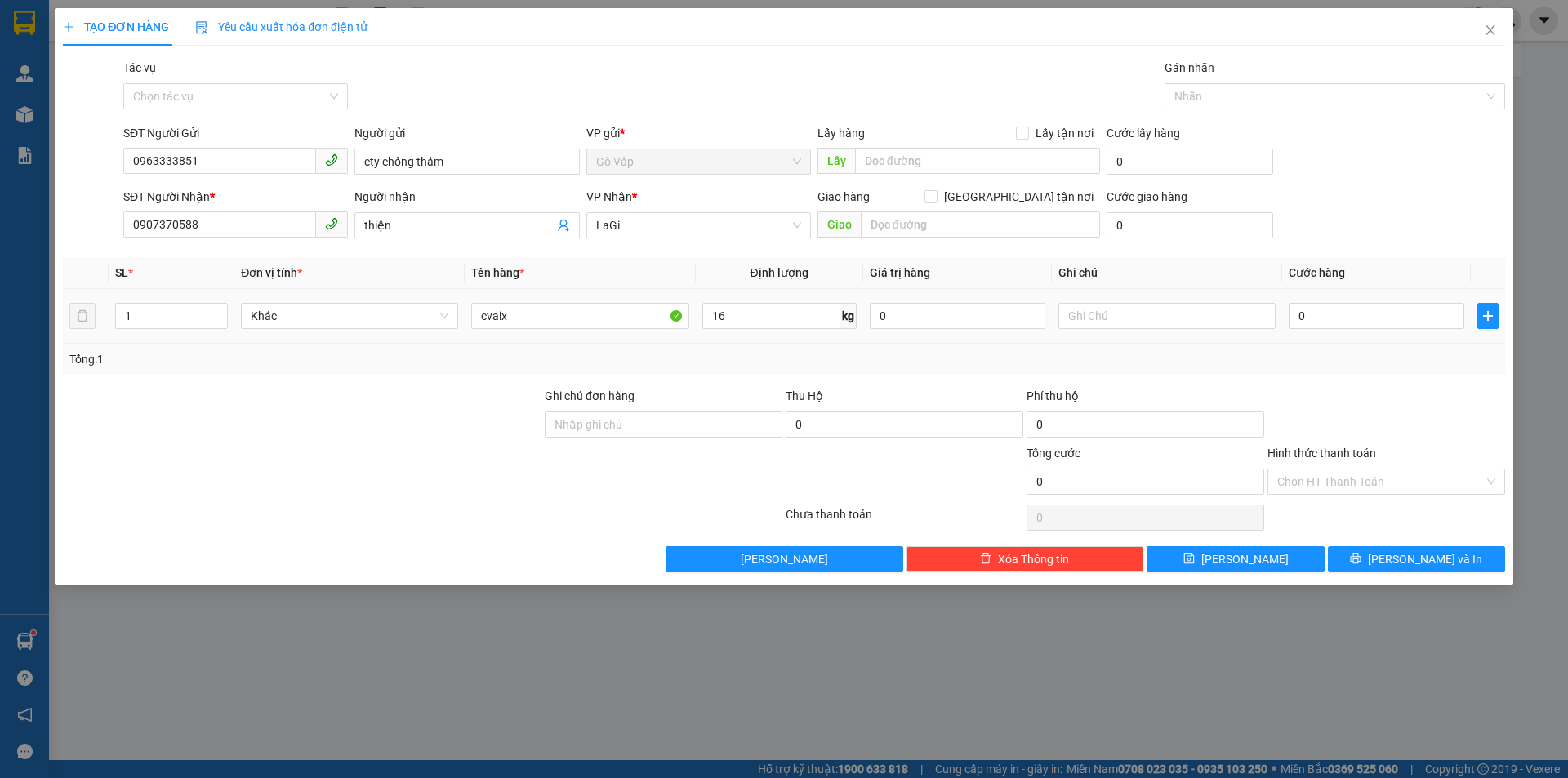
click at [1318, 296] on td "0" at bounding box center [1376, 316] width 189 height 55
click at [1343, 312] on input "0" at bounding box center [1376, 316] width 175 height 26
type input "80"
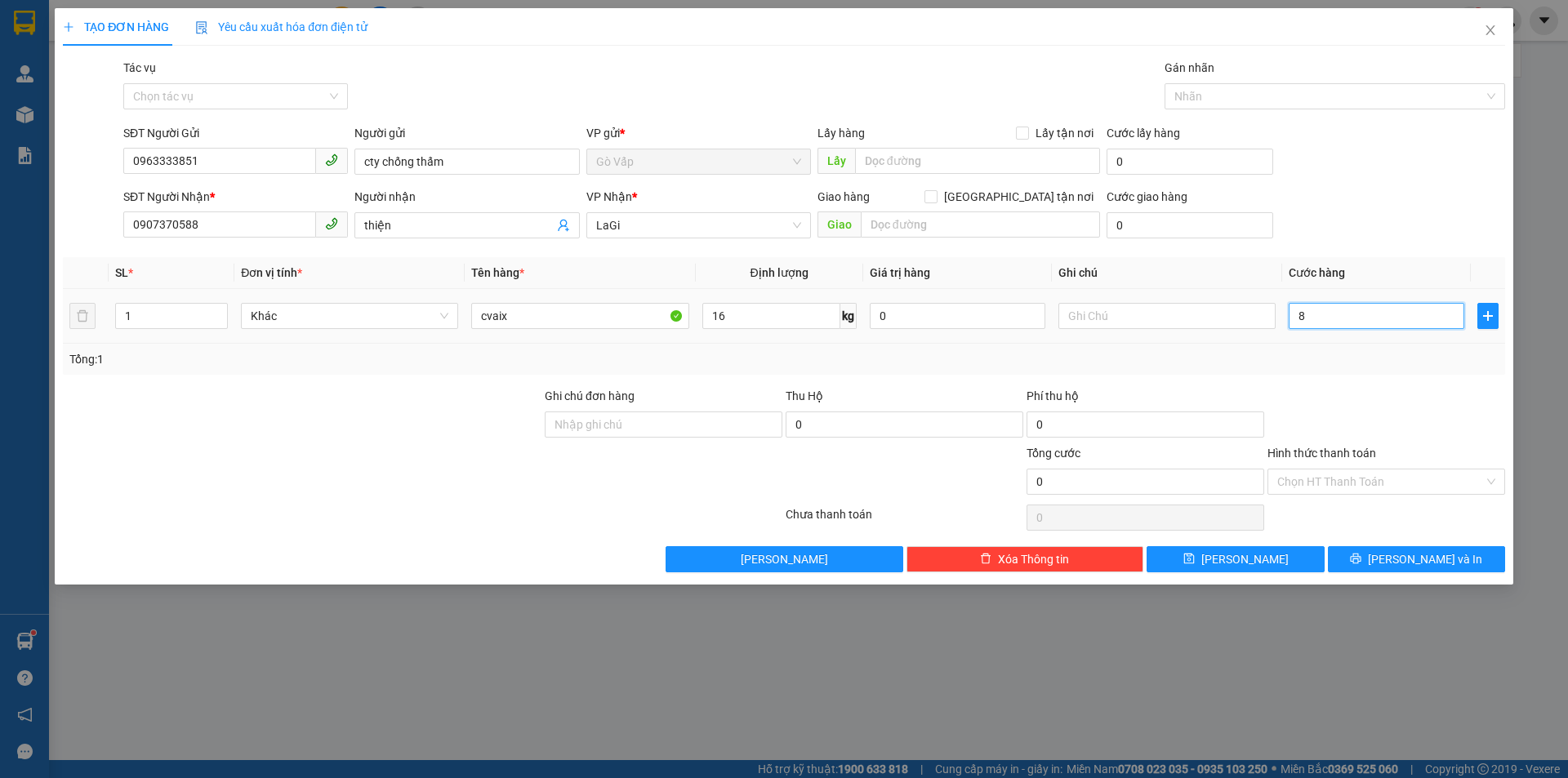
type input "80"
type input "80.000"
click at [1335, 345] on div "Tổng: 1" at bounding box center [784, 359] width 1442 height 31
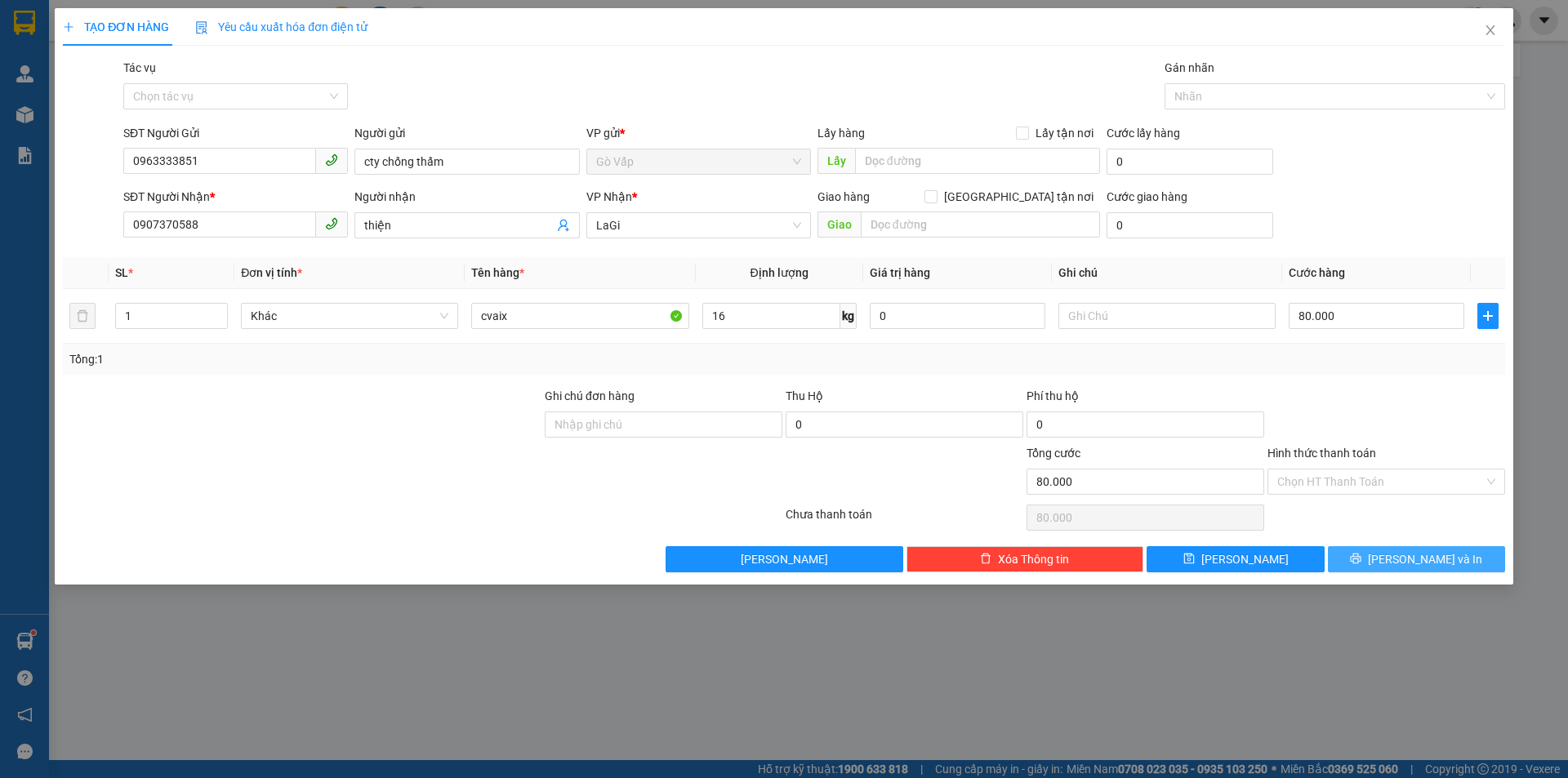
click at [1420, 562] on span "[PERSON_NAME] và In" at bounding box center [1425, 559] width 115 height 18
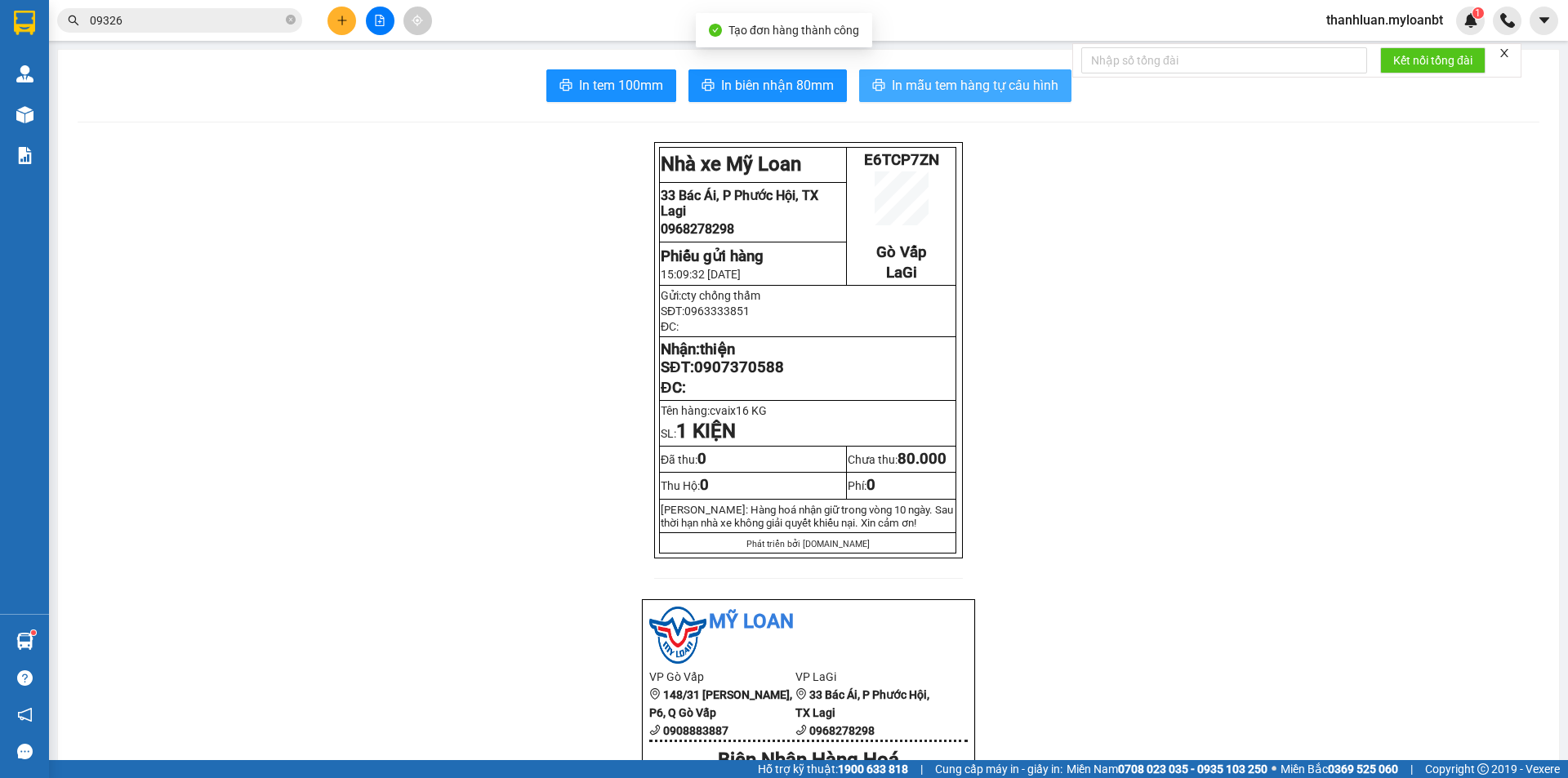
click at [902, 83] on span "In mẫu tem hàng tự cấu hình" at bounding box center [975, 85] width 167 height 20
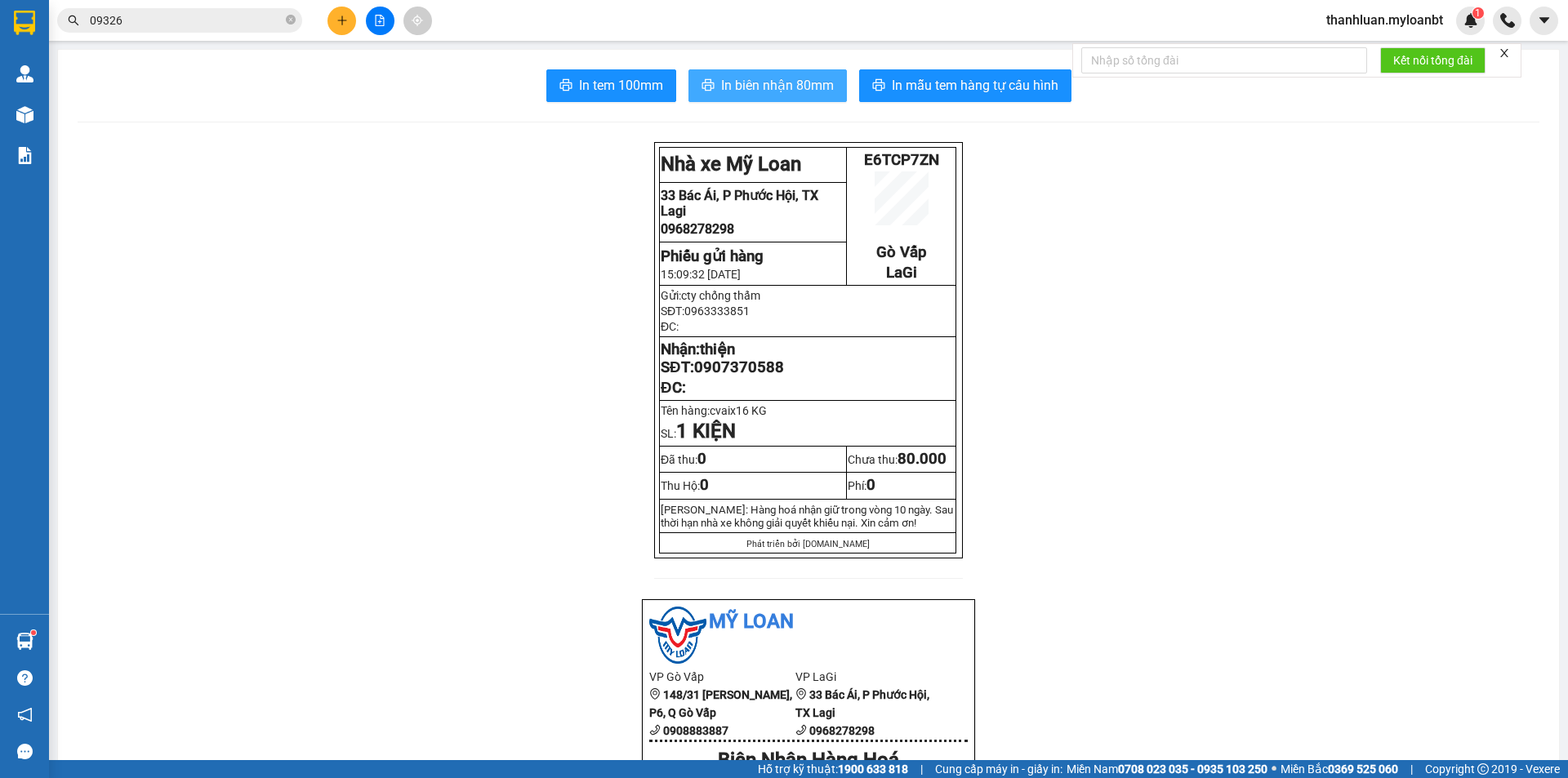
click at [752, 79] on span "In biên nhận 80mm" at bounding box center [777, 85] width 113 height 20
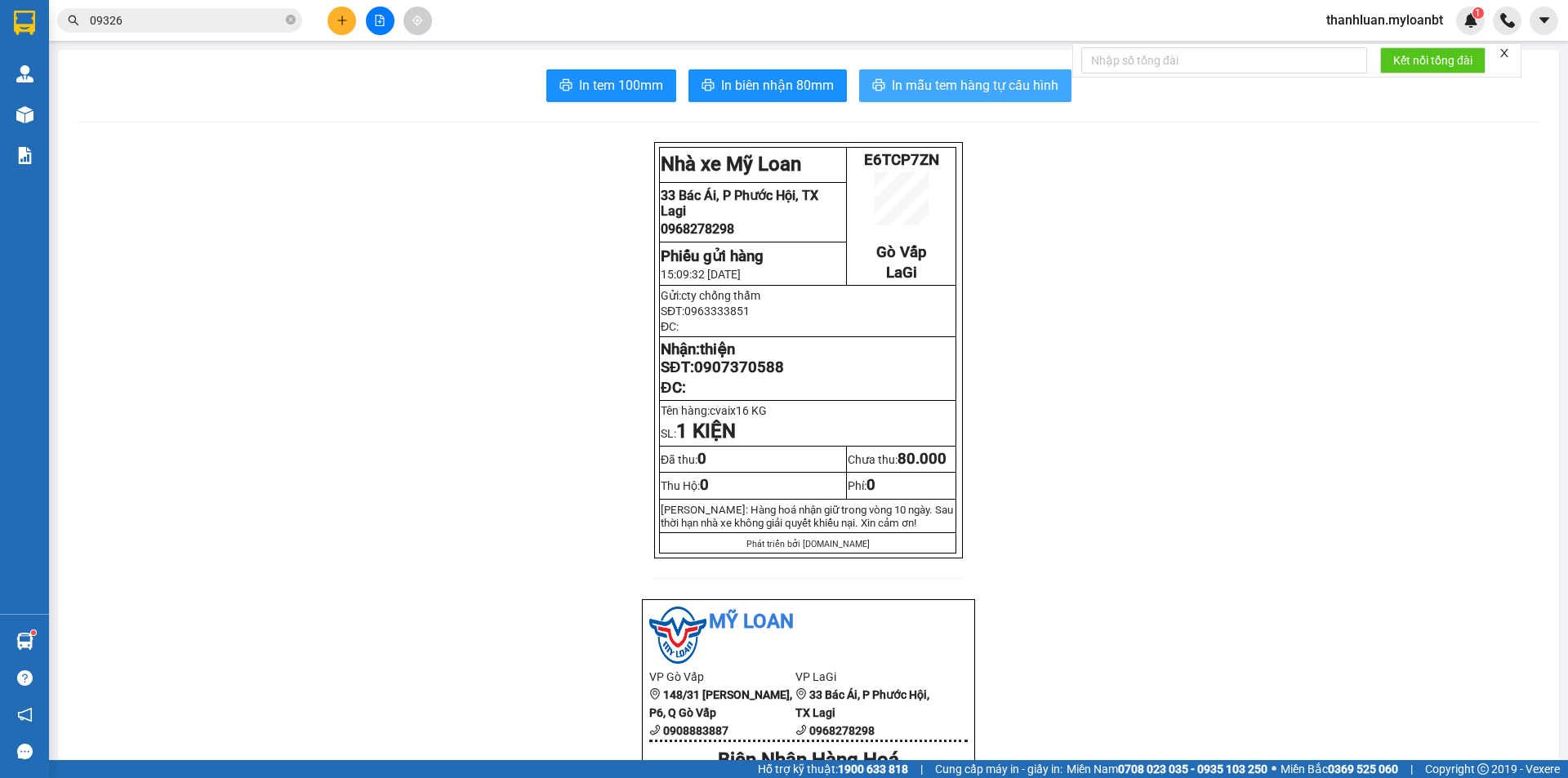
click at [971, 85] on span "In mẫu tem hàng tự cấu hình" at bounding box center [975, 85] width 167 height 20
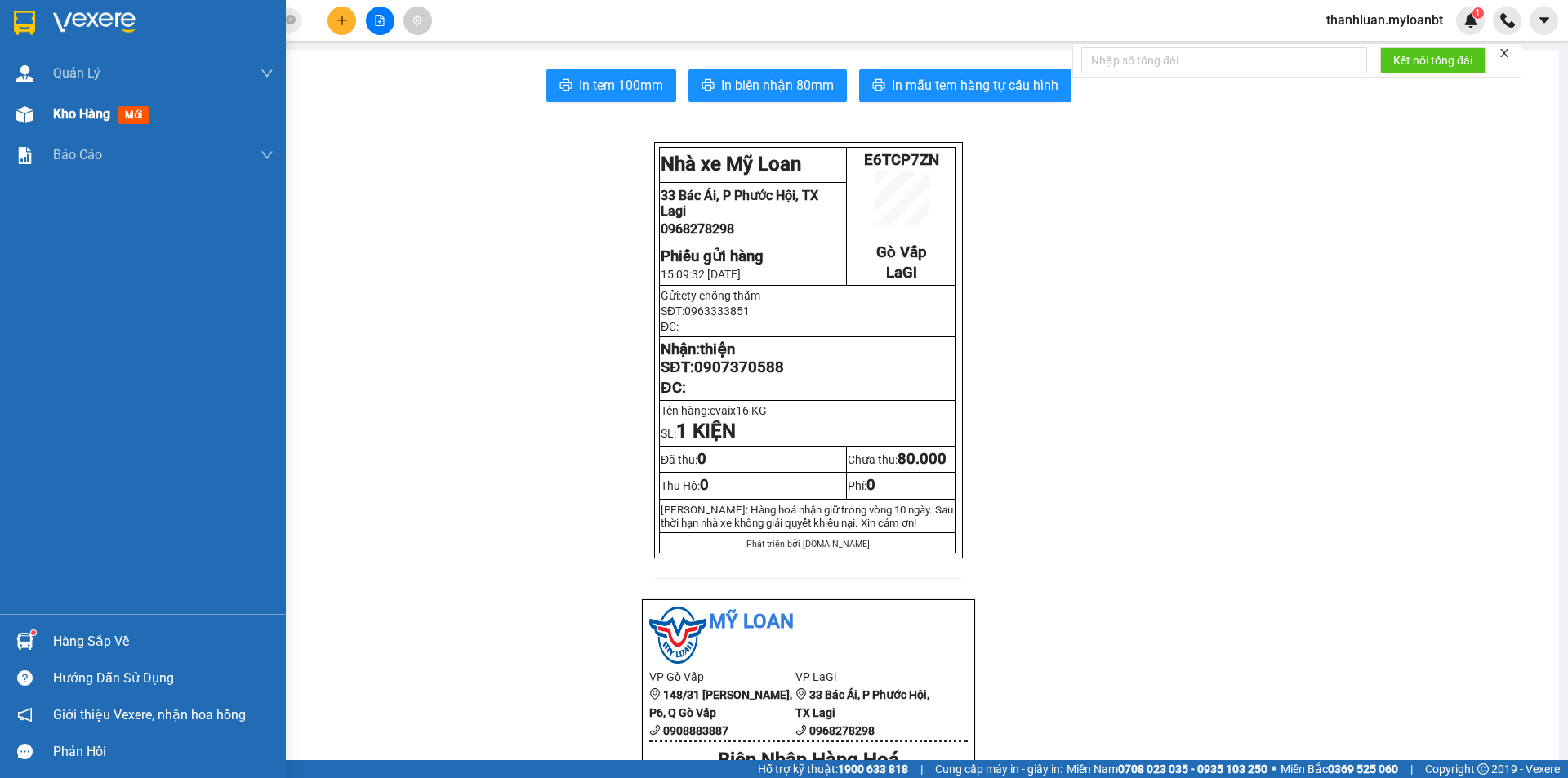
click at [56, 113] on span "Kho hàng" at bounding box center [82, 114] width 57 height 15
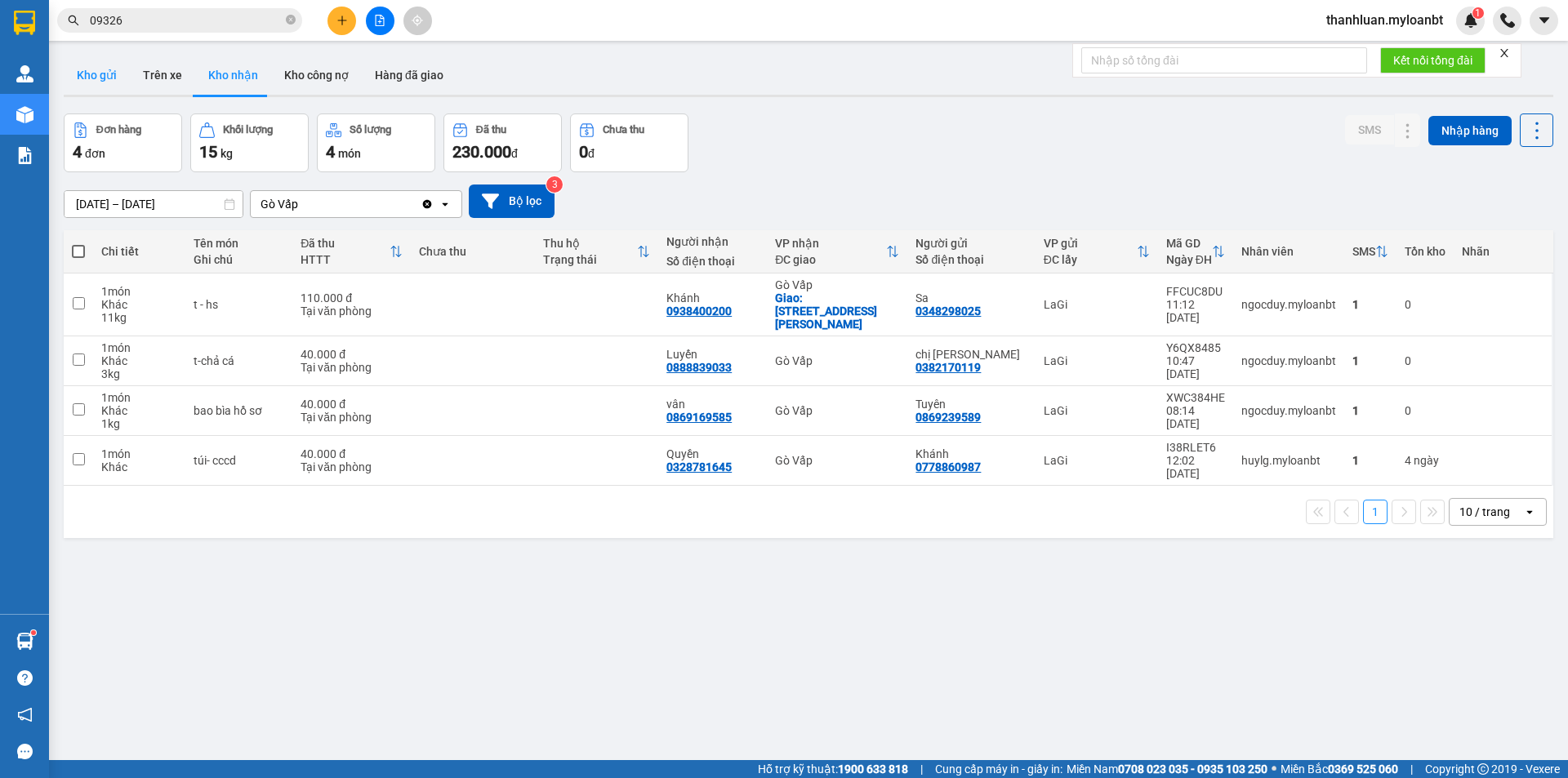
click at [104, 83] on button "Kho gửi" at bounding box center [97, 75] width 67 height 40
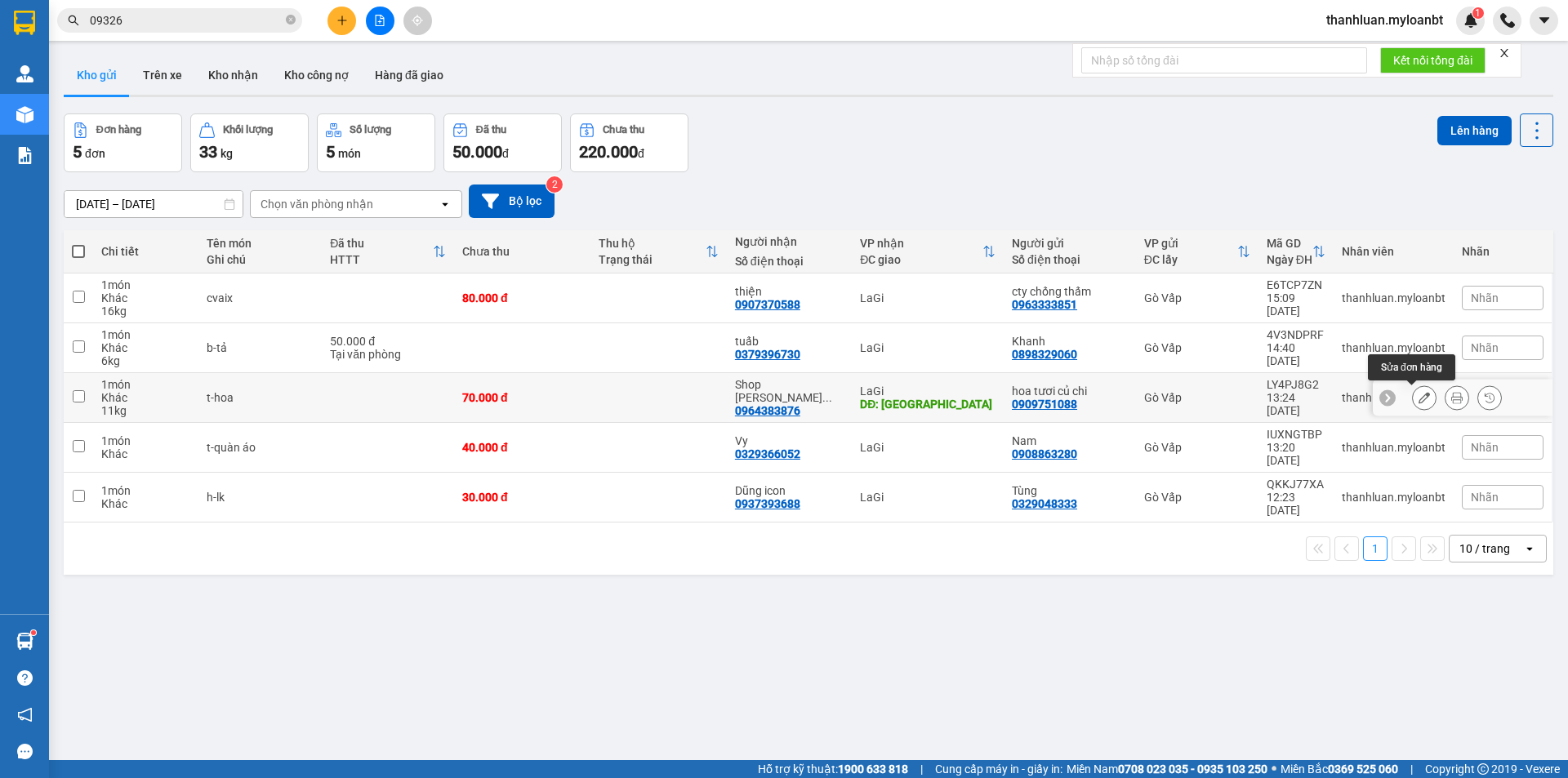
click at [1417, 397] on button at bounding box center [1423, 398] width 23 height 29
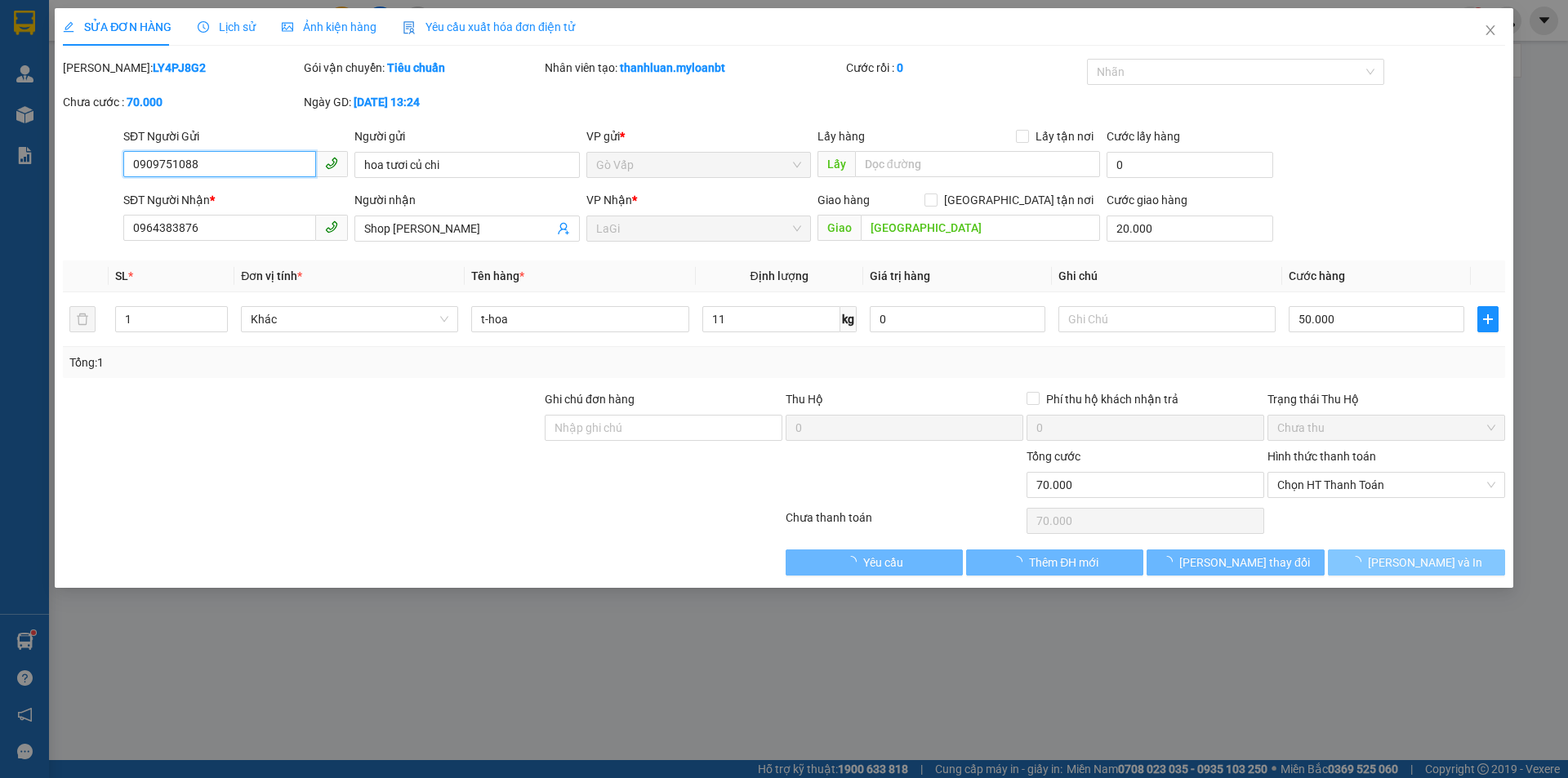
type input "0909751088"
type input "0964383876"
type input "[GEOGRAPHIC_DATA]"
type input "0"
type input "70.000"
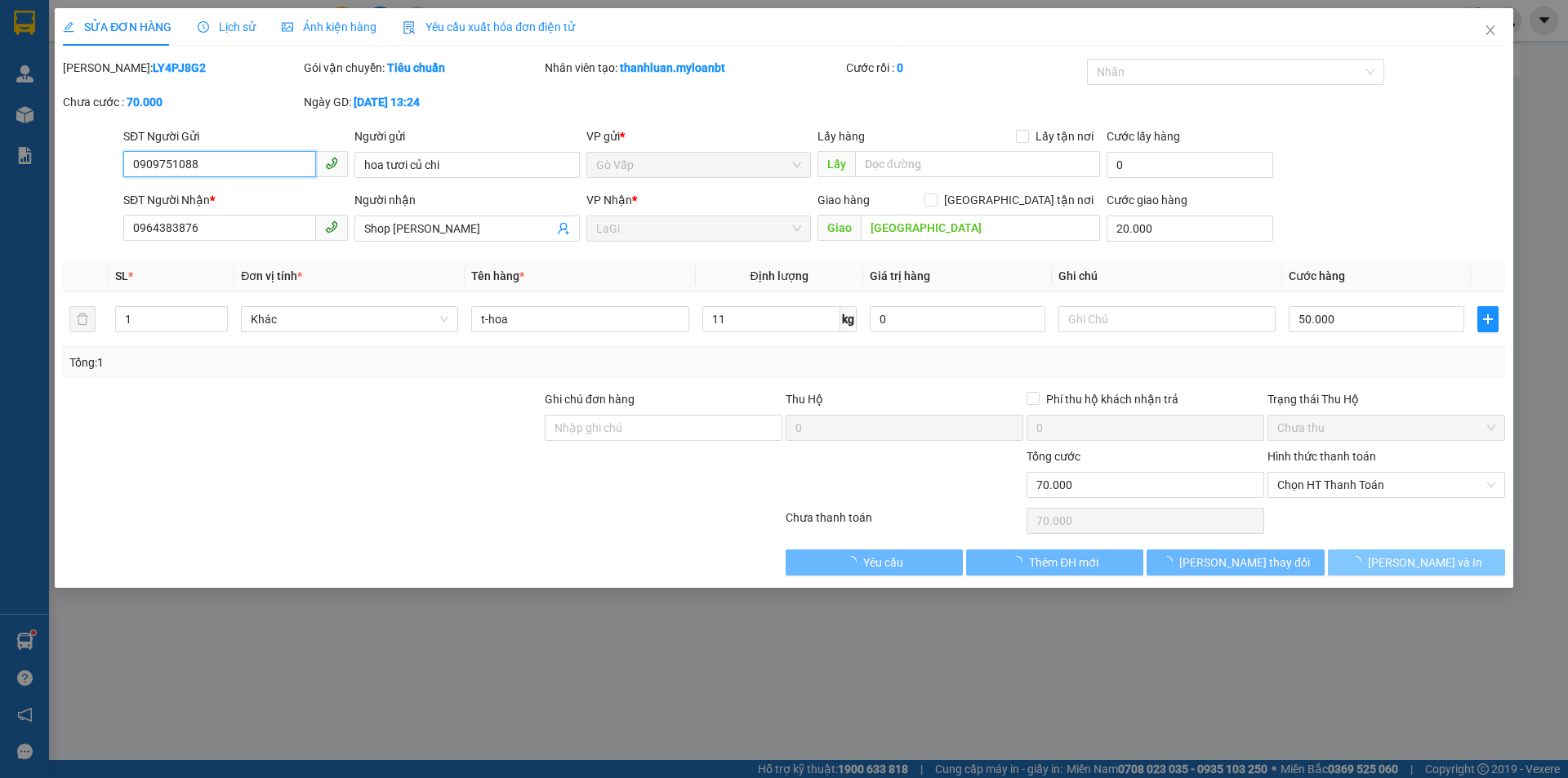
type input "70.000"
click at [1403, 563] on span "[PERSON_NAME] và In" at bounding box center [1425, 562] width 115 height 18
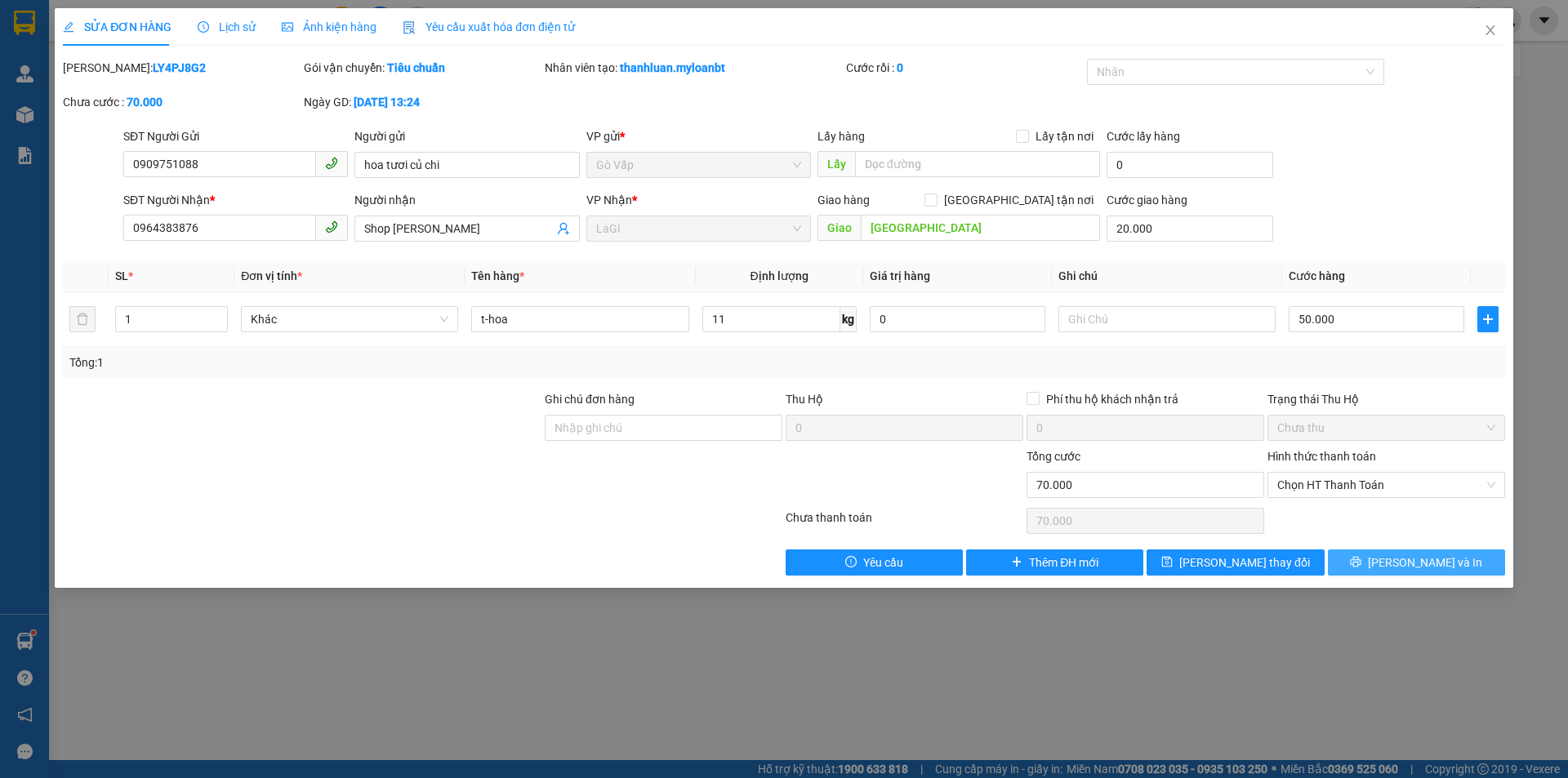
click at [1403, 563] on span "[PERSON_NAME] và In" at bounding box center [1425, 562] width 115 height 18
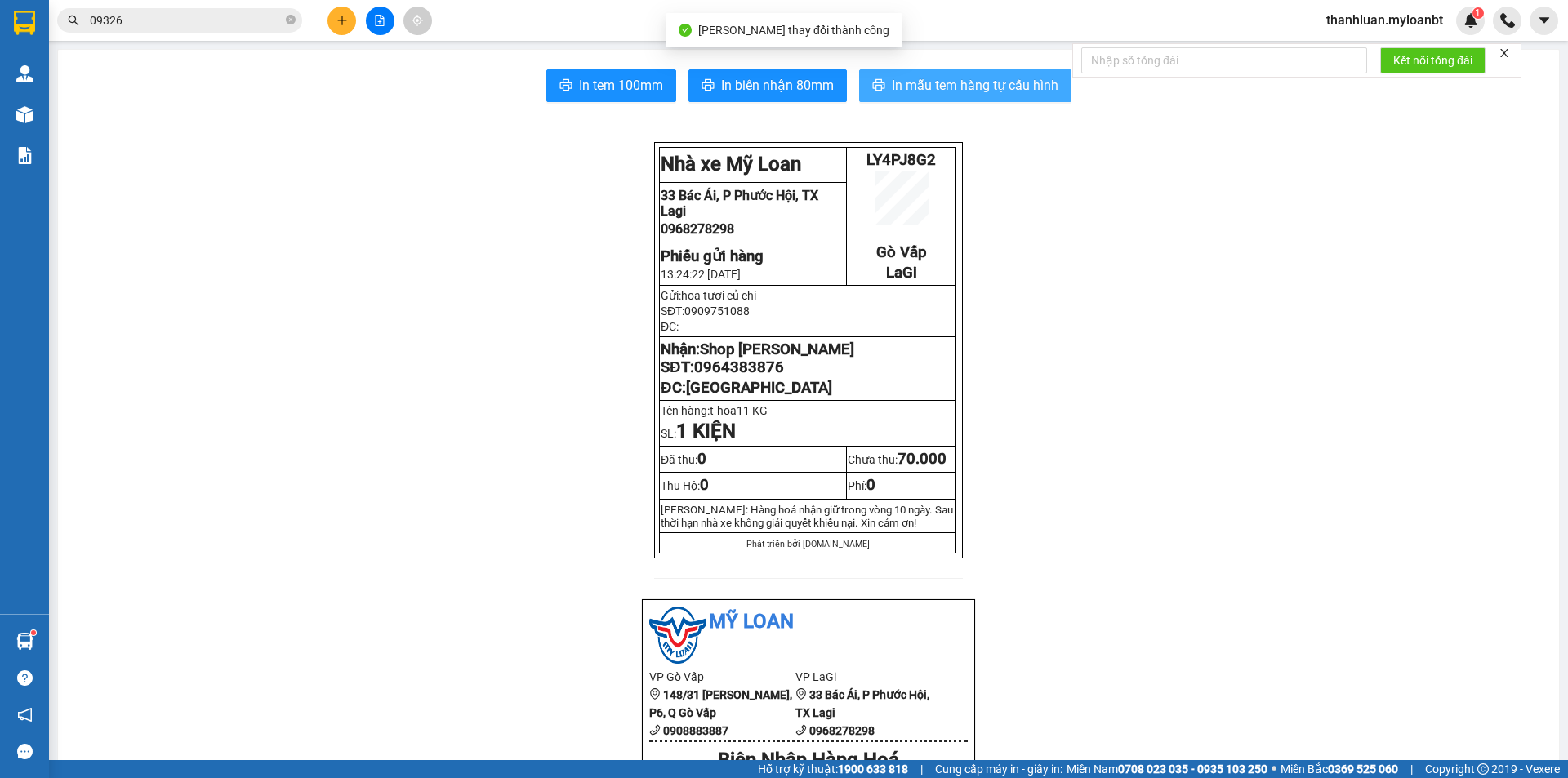
click at [942, 90] on span "In mẫu tem hàng tự cấu hình" at bounding box center [975, 85] width 167 height 20
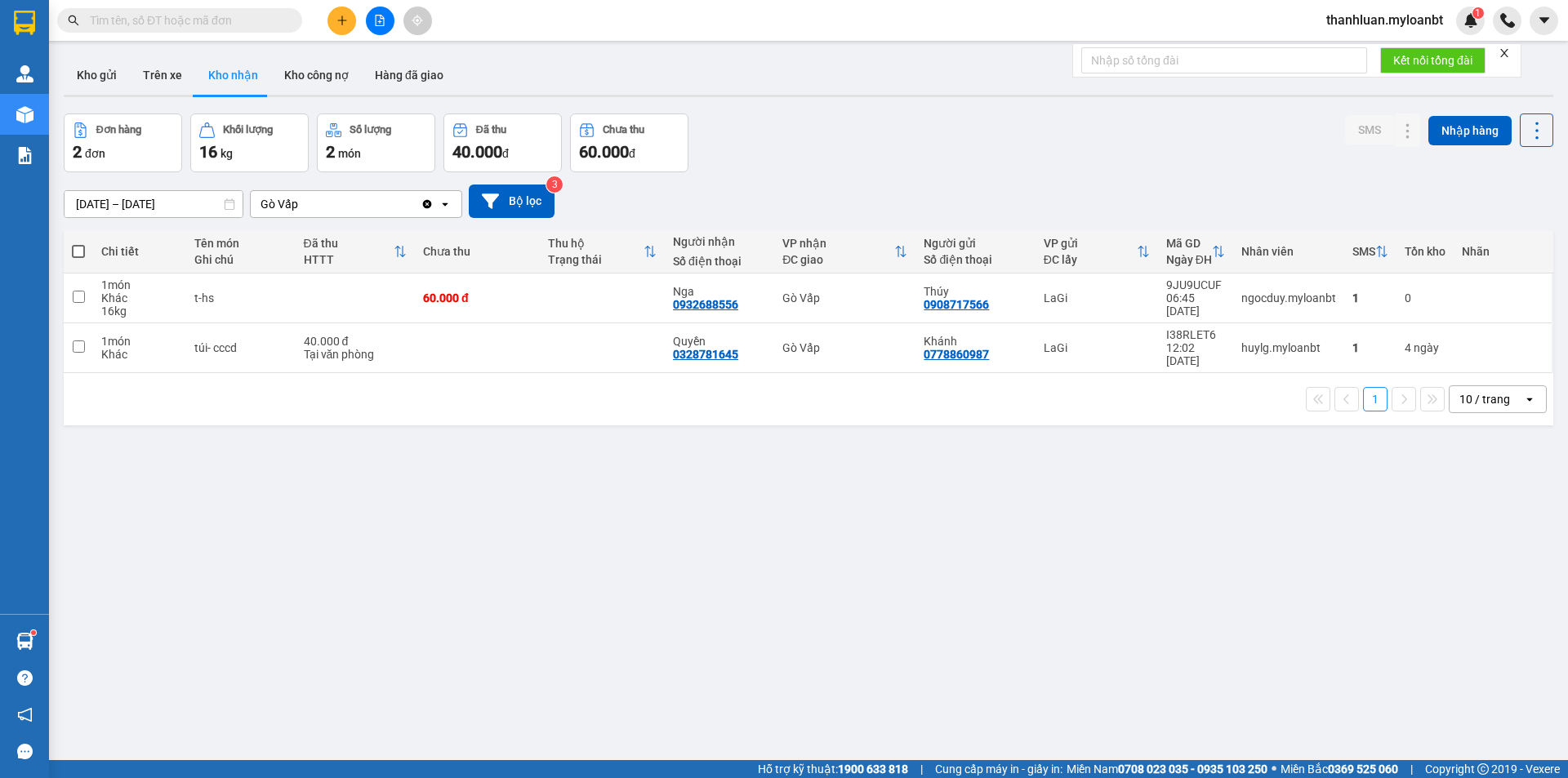
click at [242, 71] on button "Kho nhận" at bounding box center [233, 75] width 76 height 40
click at [317, 64] on button "Kho công nợ" at bounding box center [317, 75] width 91 height 40
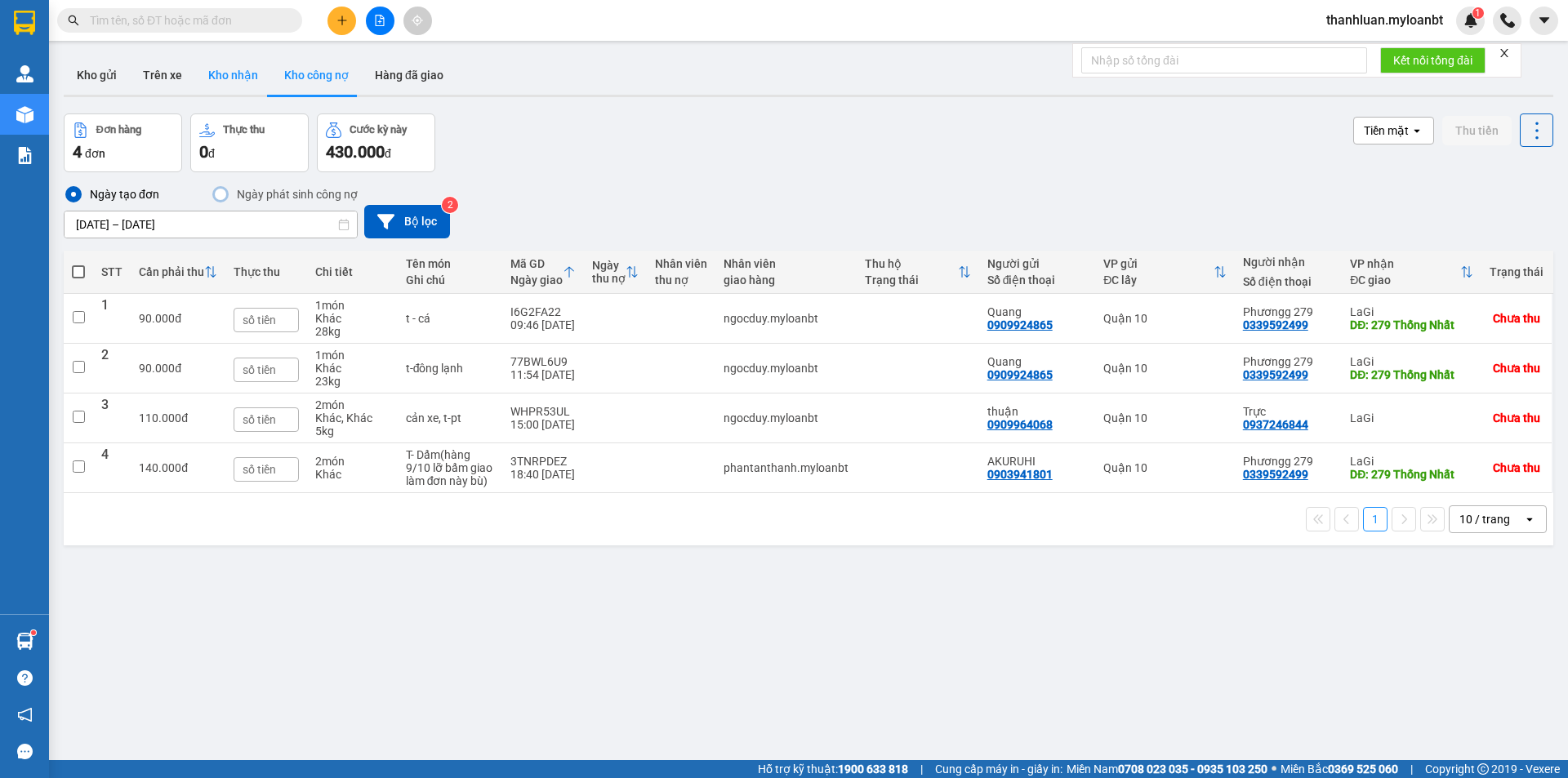
click at [227, 77] on button "Kho nhận" at bounding box center [233, 75] width 76 height 40
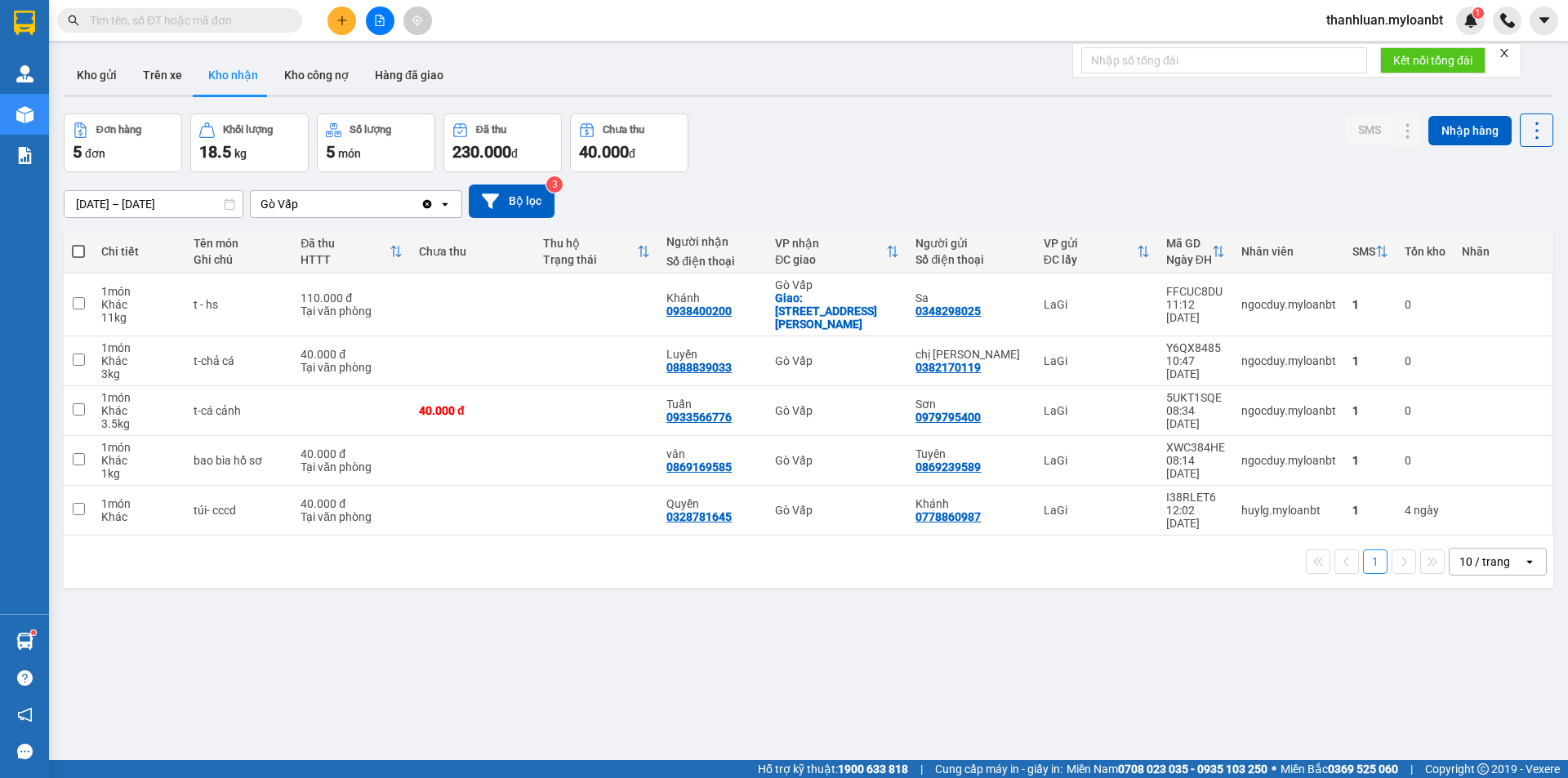
click at [180, 8] on span at bounding box center [179, 20] width 245 height 24
click at [192, 24] on input "text" at bounding box center [186, 20] width 193 height 18
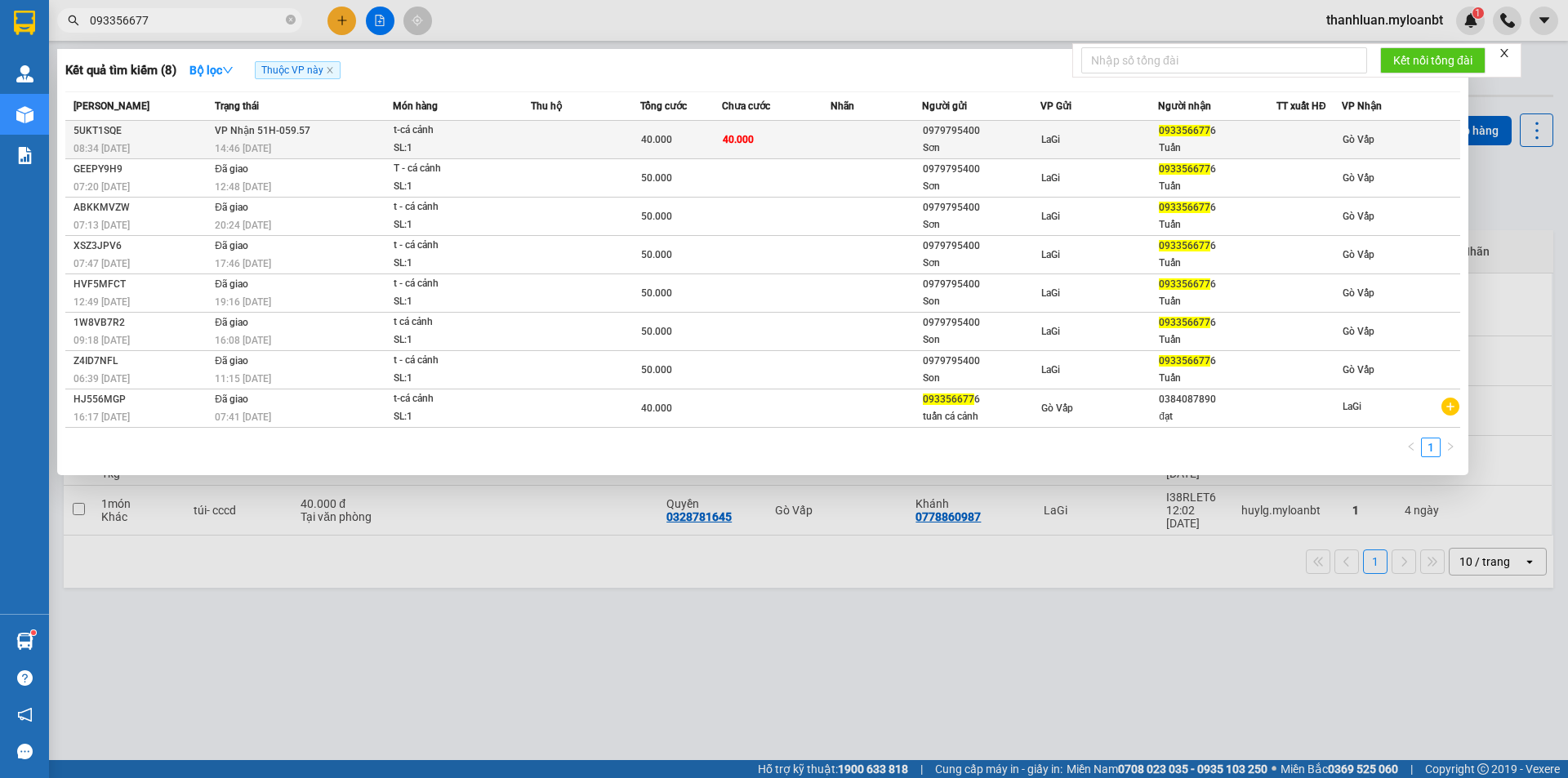
type input "093356677"
click at [398, 136] on div "t-cá cảnh" at bounding box center [454, 130] width 122 height 18
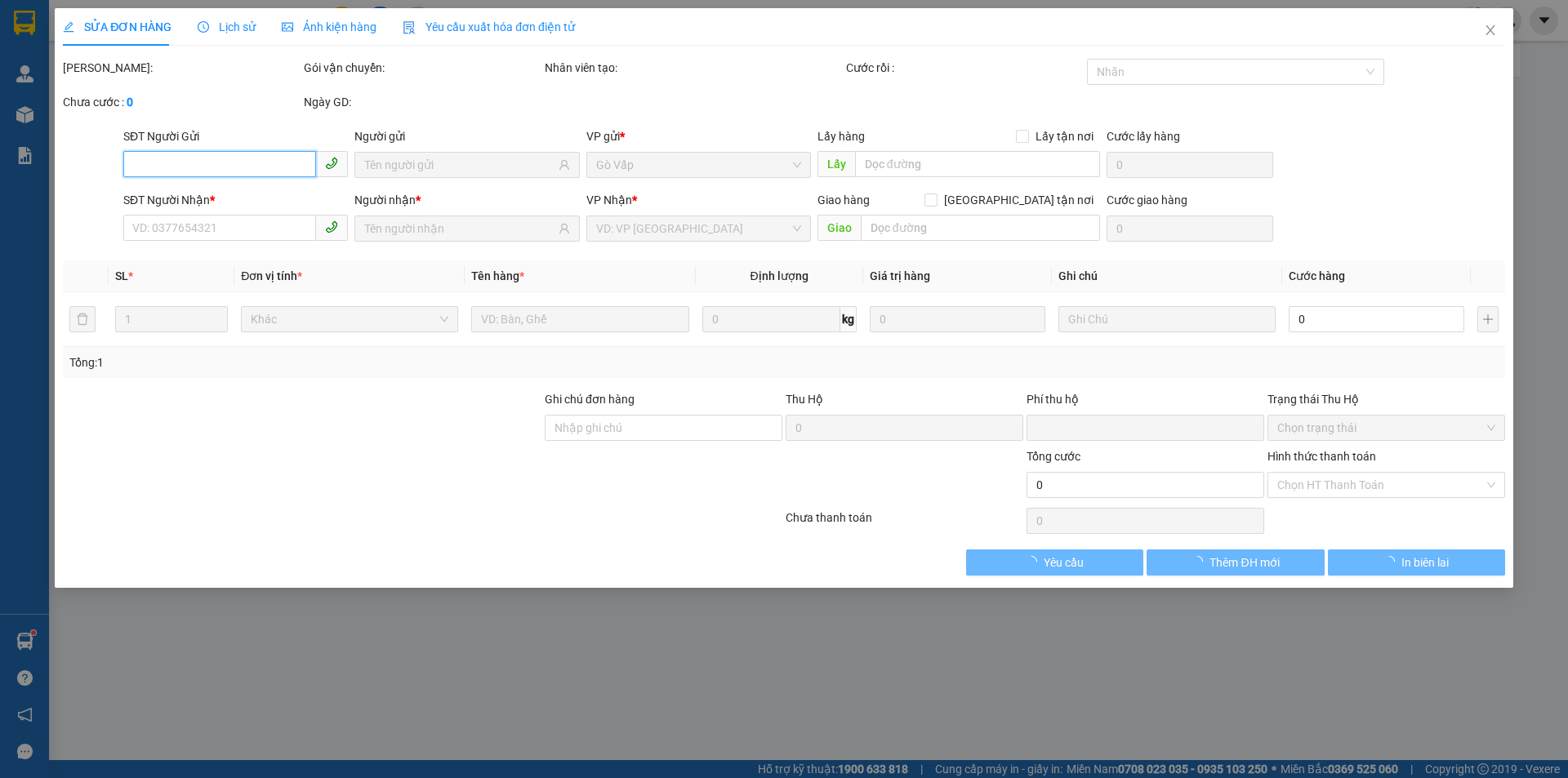
type input "0979795400"
type input "Sơn"
type input "0933566776"
type input "Tuấn"
type input "0"
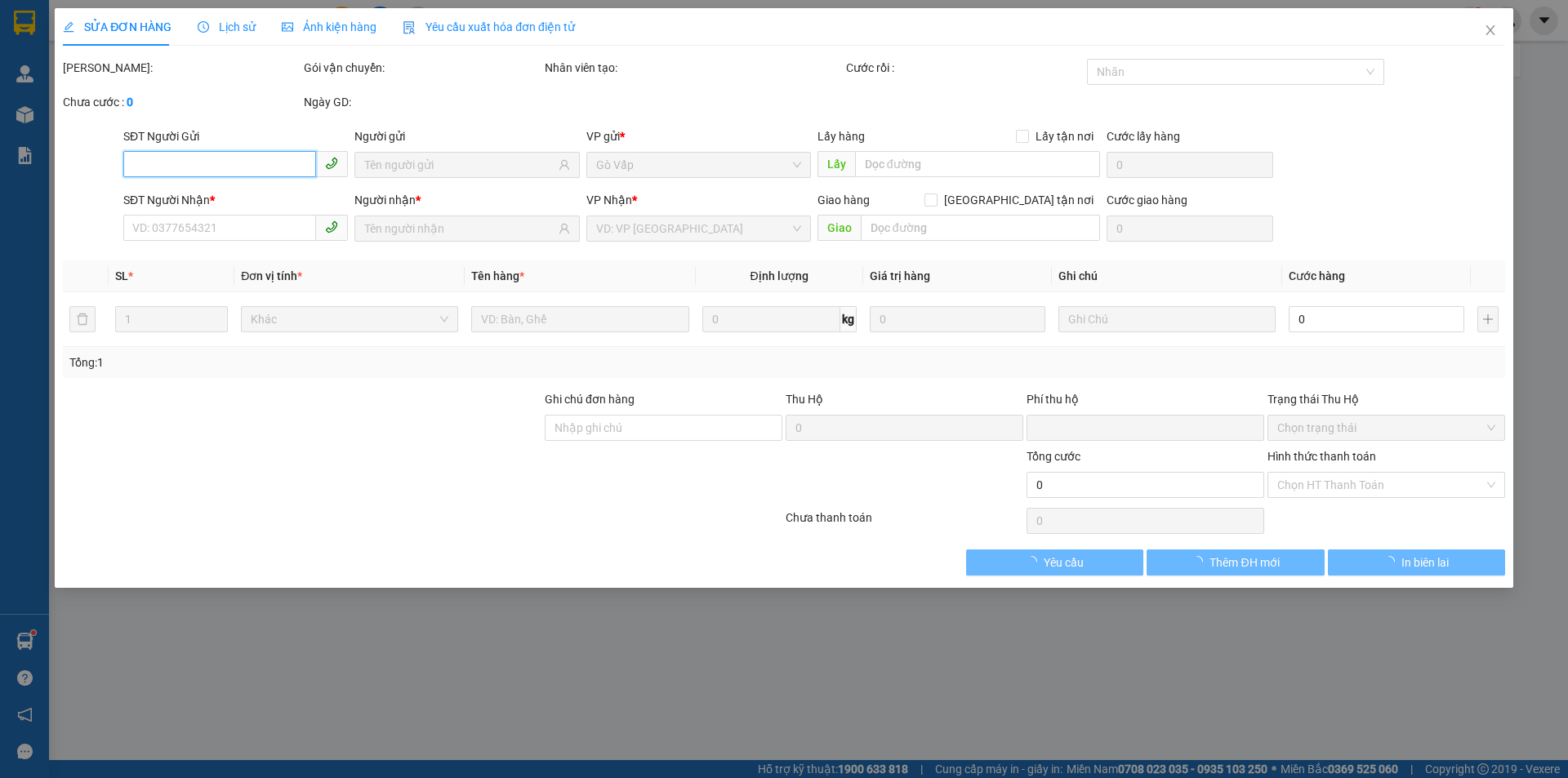
type input "40.000"
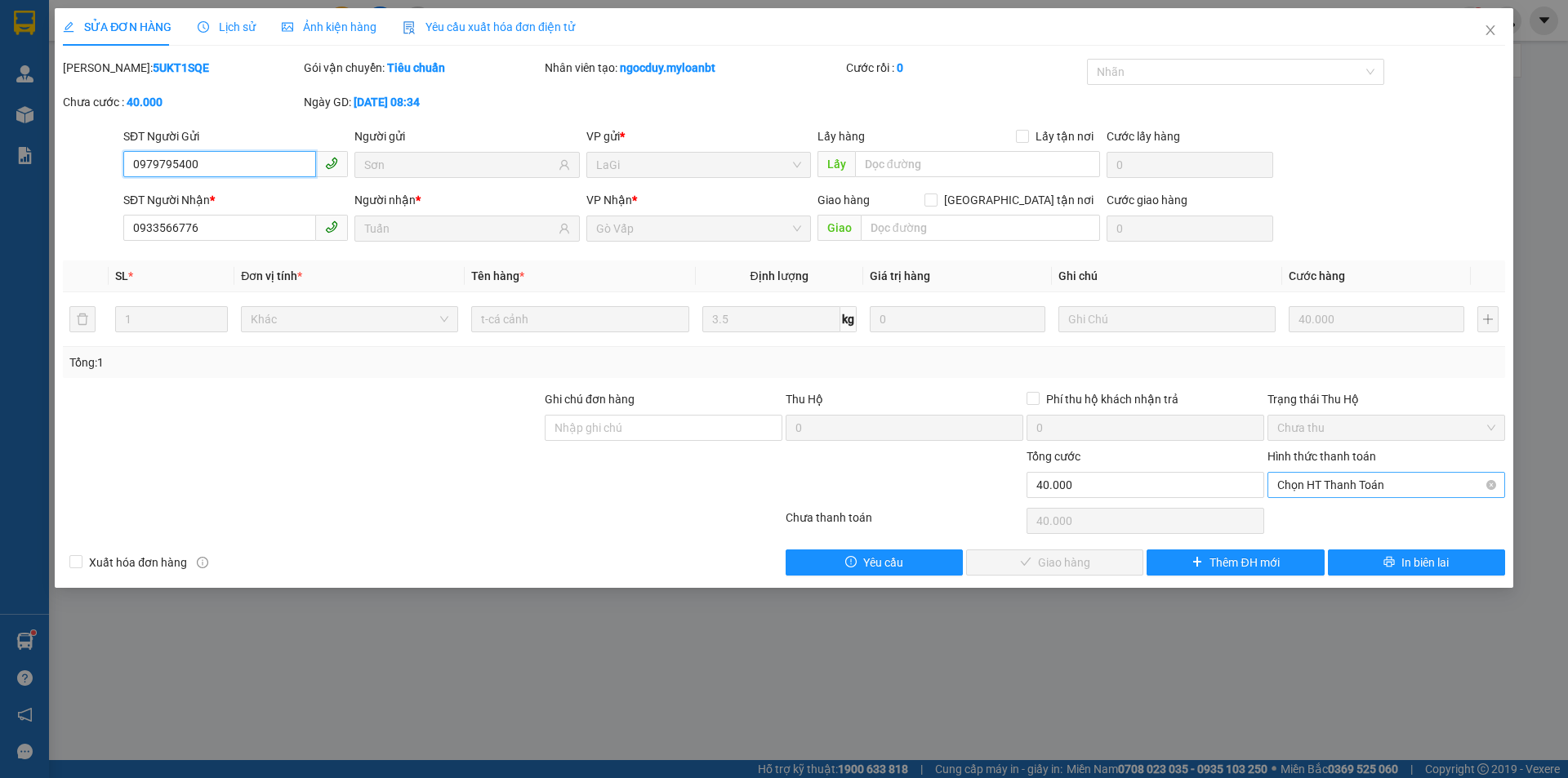
click at [1339, 472] on span "Chọn HT Thanh Toán" at bounding box center [1385, 484] width 218 height 24
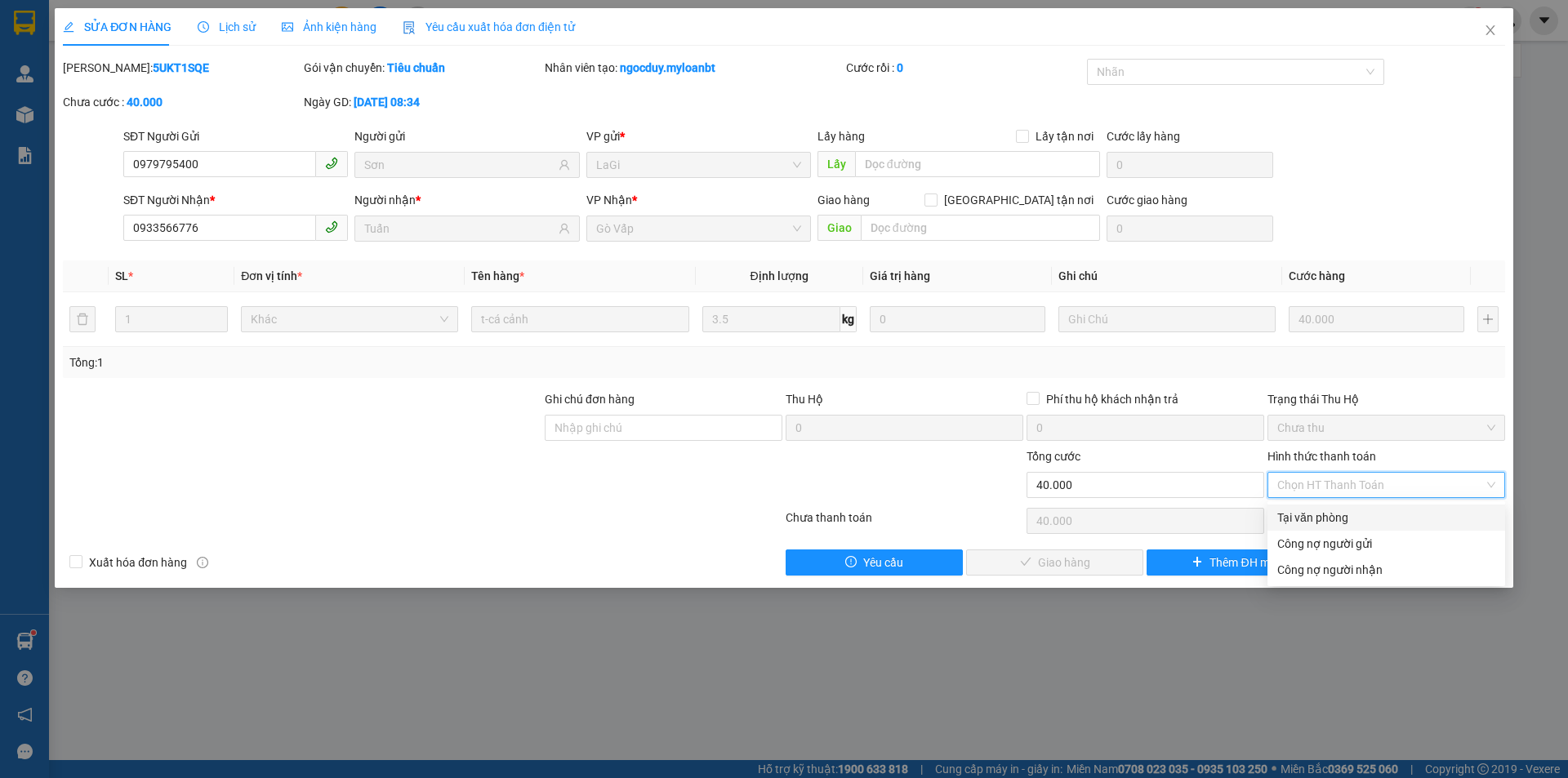
click at [1340, 514] on div "Tại văn phòng" at bounding box center [1385, 517] width 218 height 18
type input "0"
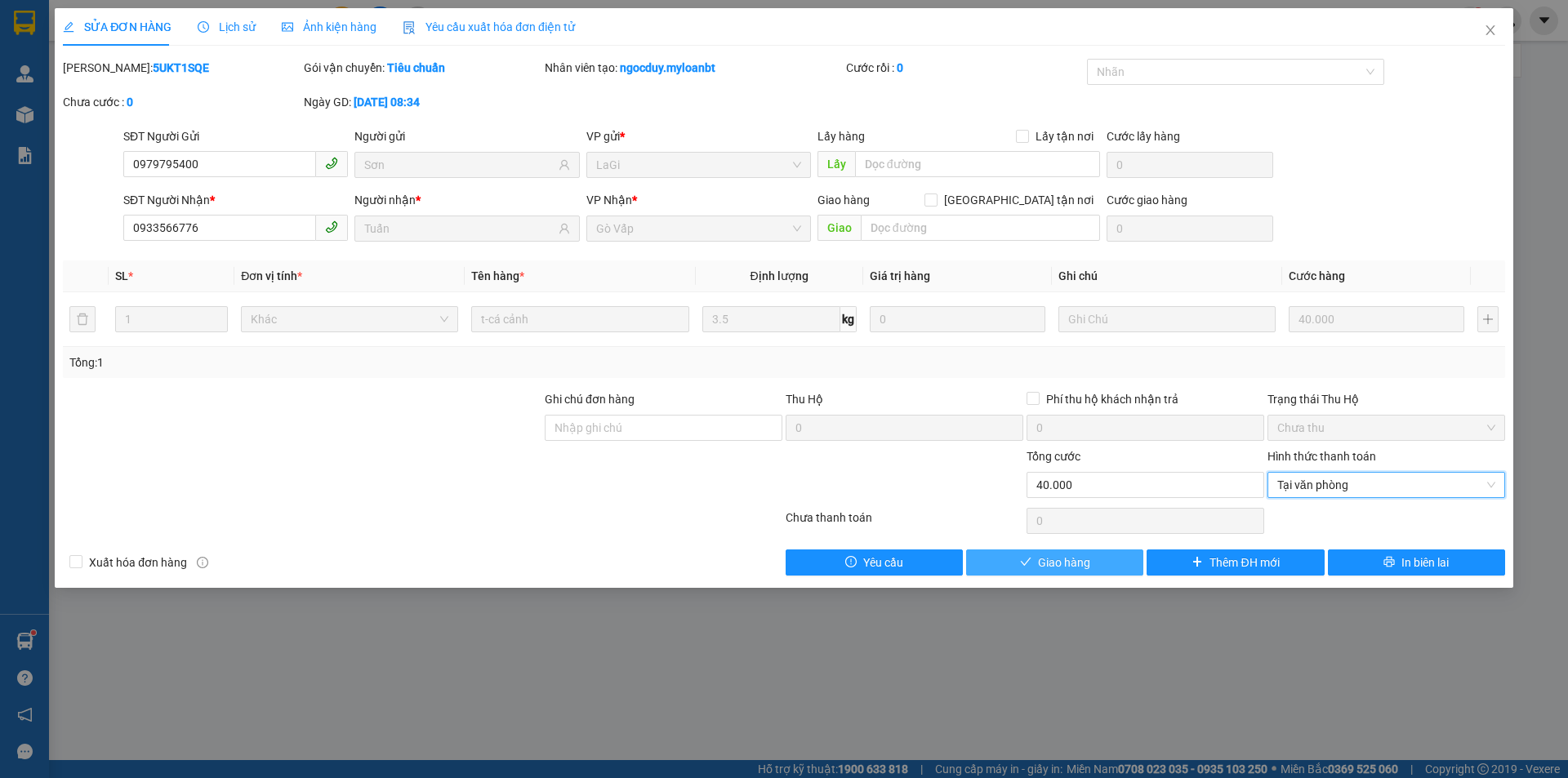
click at [1094, 562] on button "Giao hàng" at bounding box center [1054, 562] width 177 height 26
